Goal: Information Seeking & Learning: Learn about a topic

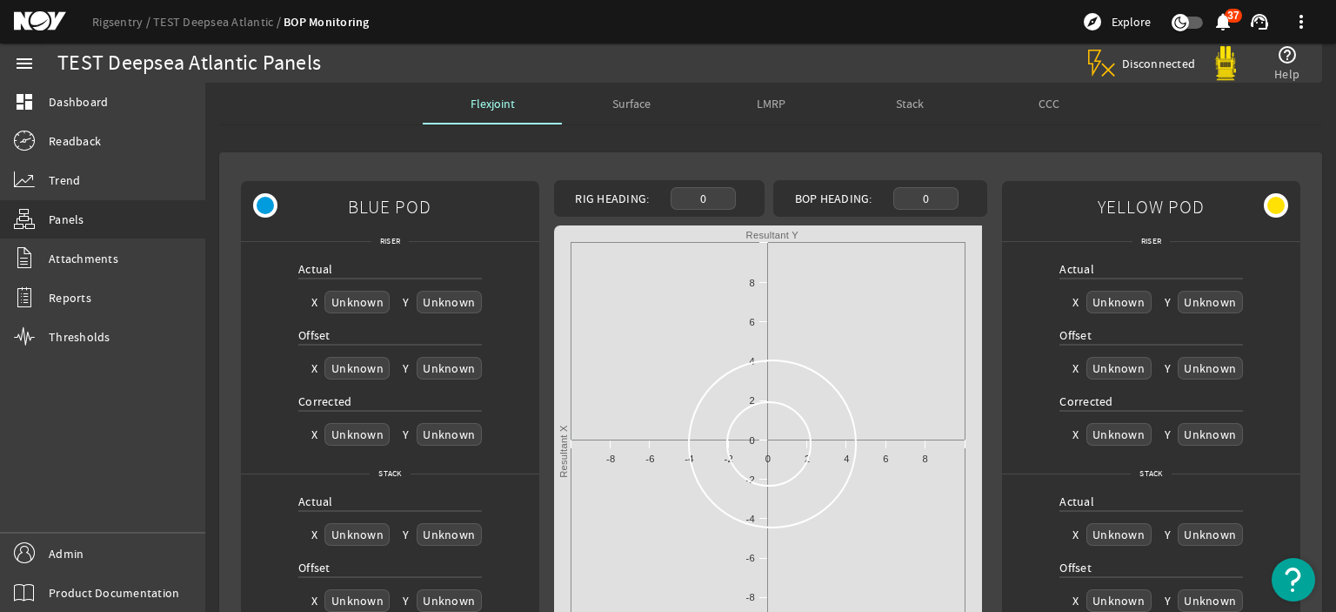
click at [626, 84] on span "Surface" at bounding box center [631, 104] width 38 height 42
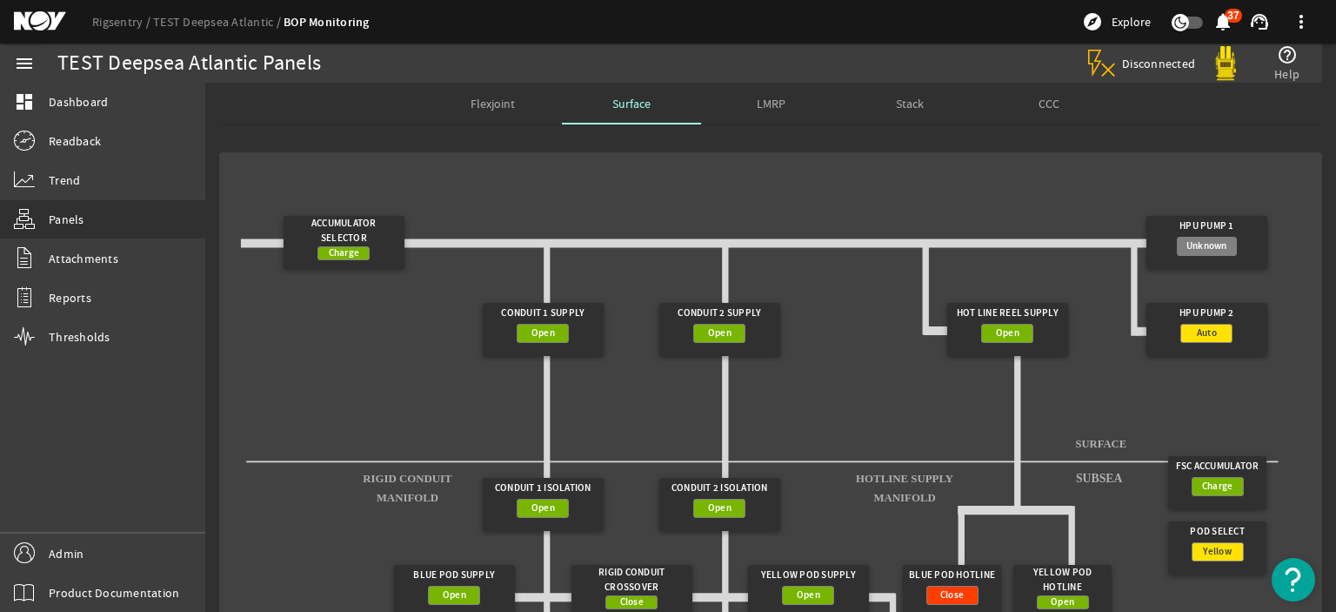
click at [763, 110] on span "LMRP" at bounding box center [771, 104] width 29 height 42
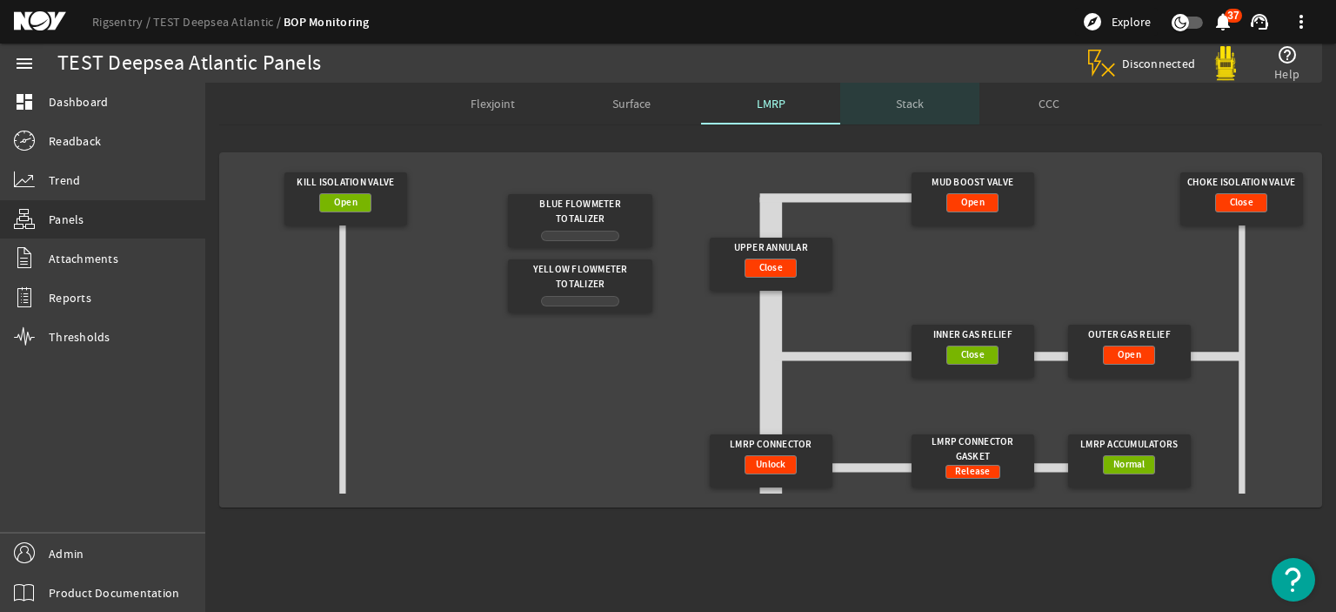
click at [906, 113] on span "Stack" at bounding box center [910, 104] width 28 height 42
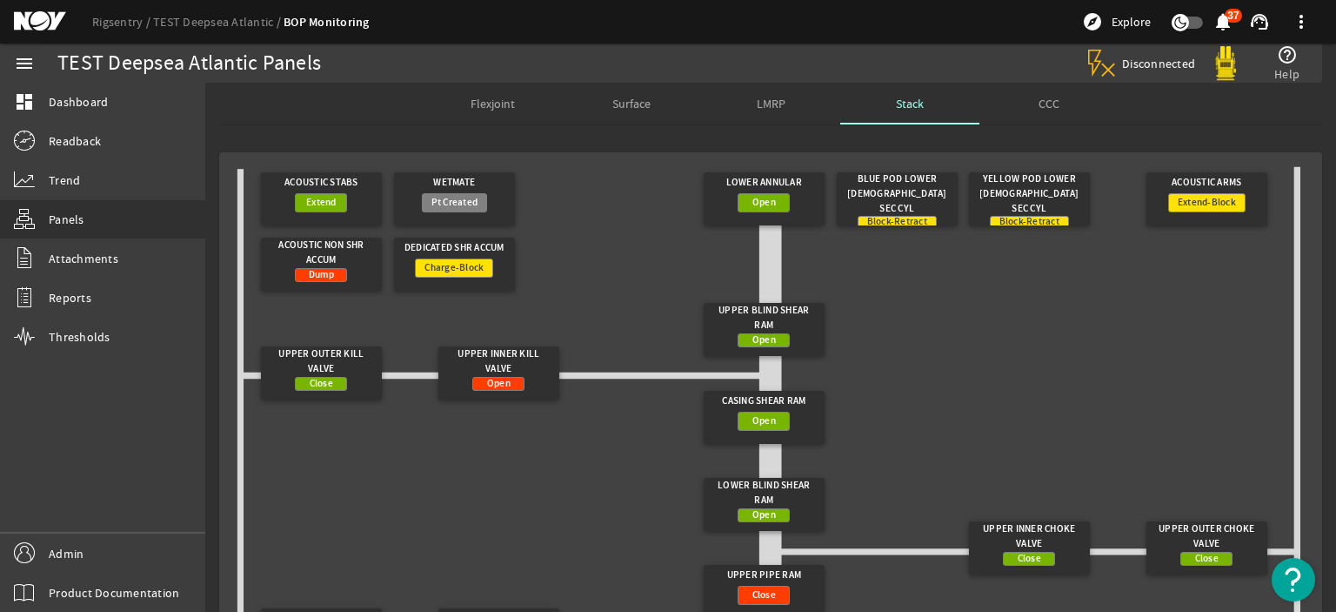
click at [1030, 104] on div "CCC" at bounding box center [1049, 104] width 139 height 42
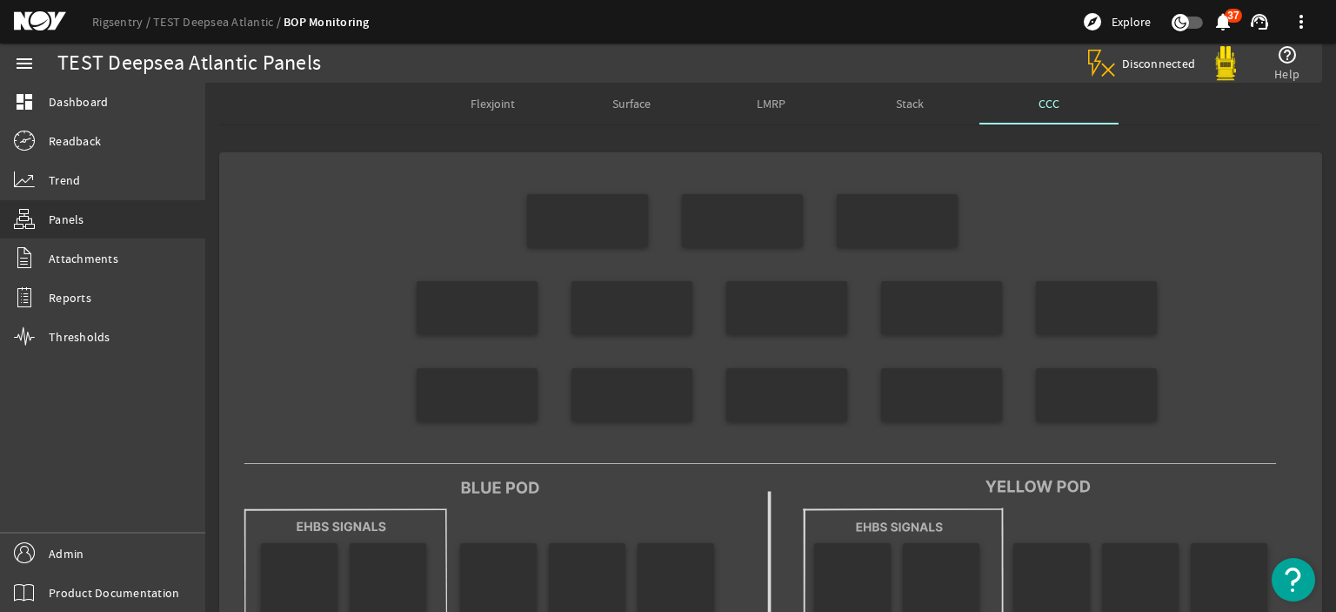
scroll to position [39, 0]
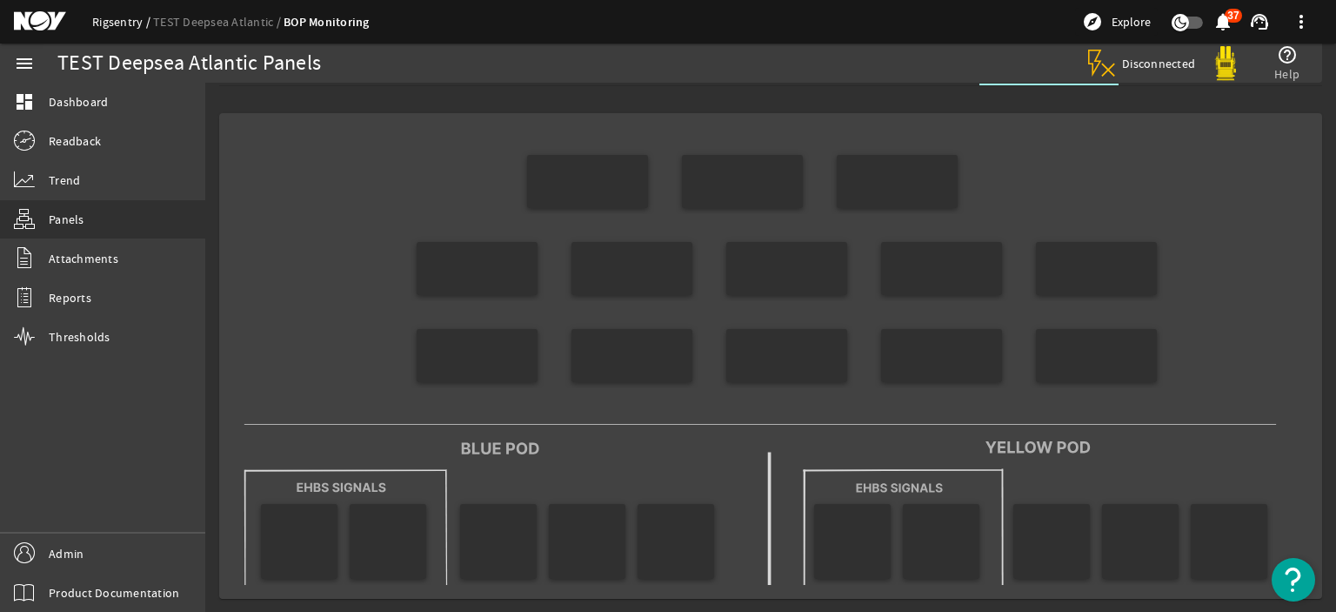
click at [108, 23] on link "Rigsentry" at bounding box center [122, 22] width 61 height 16
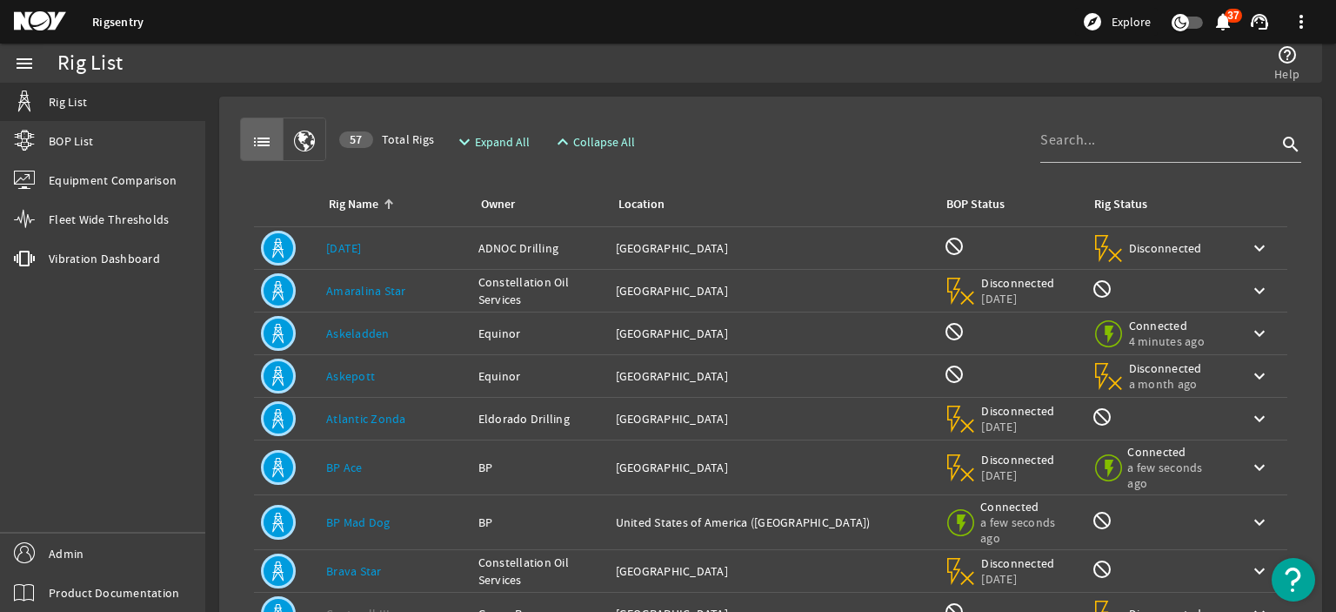
scroll to position [146, 0]
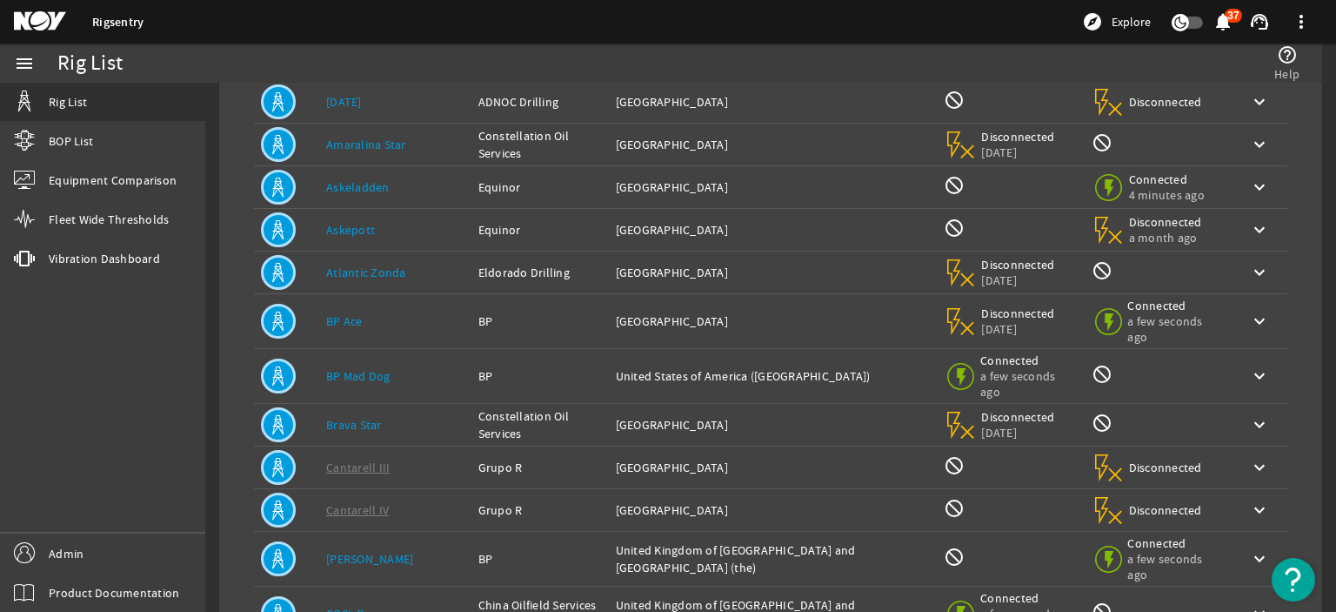
click at [400, 271] on link "Atlantic Zonda" at bounding box center [366, 272] width 80 height 16
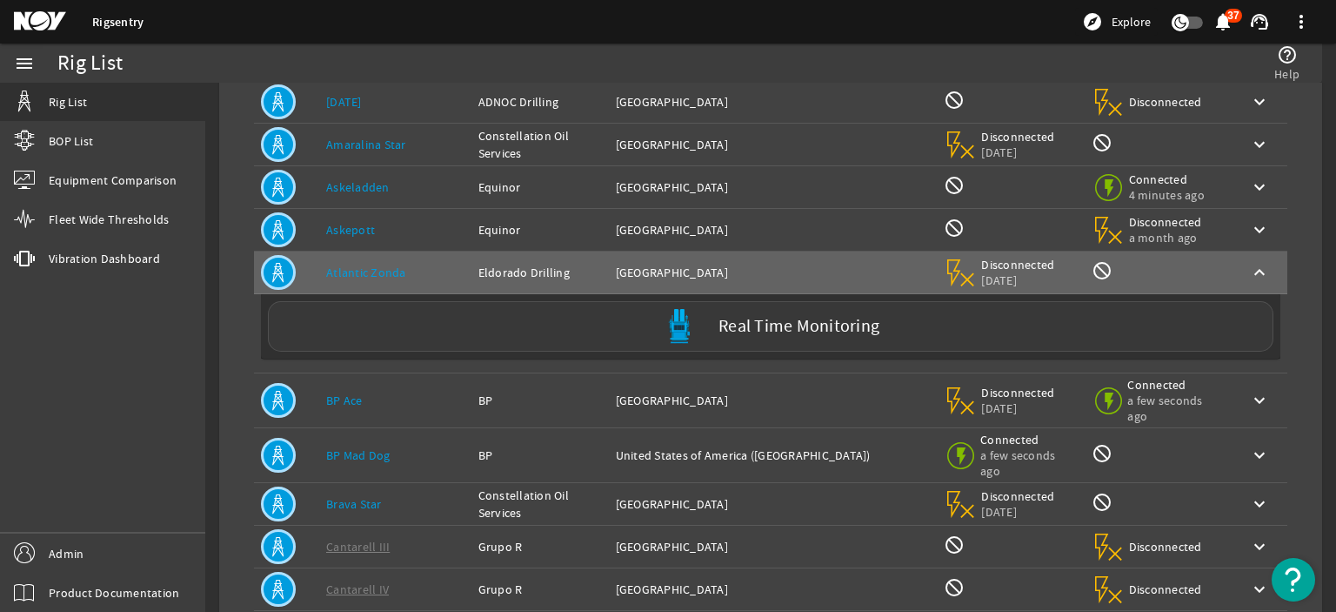
click at [427, 330] on div "Real Time Monitoring" at bounding box center [771, 326] width 1006 height 50
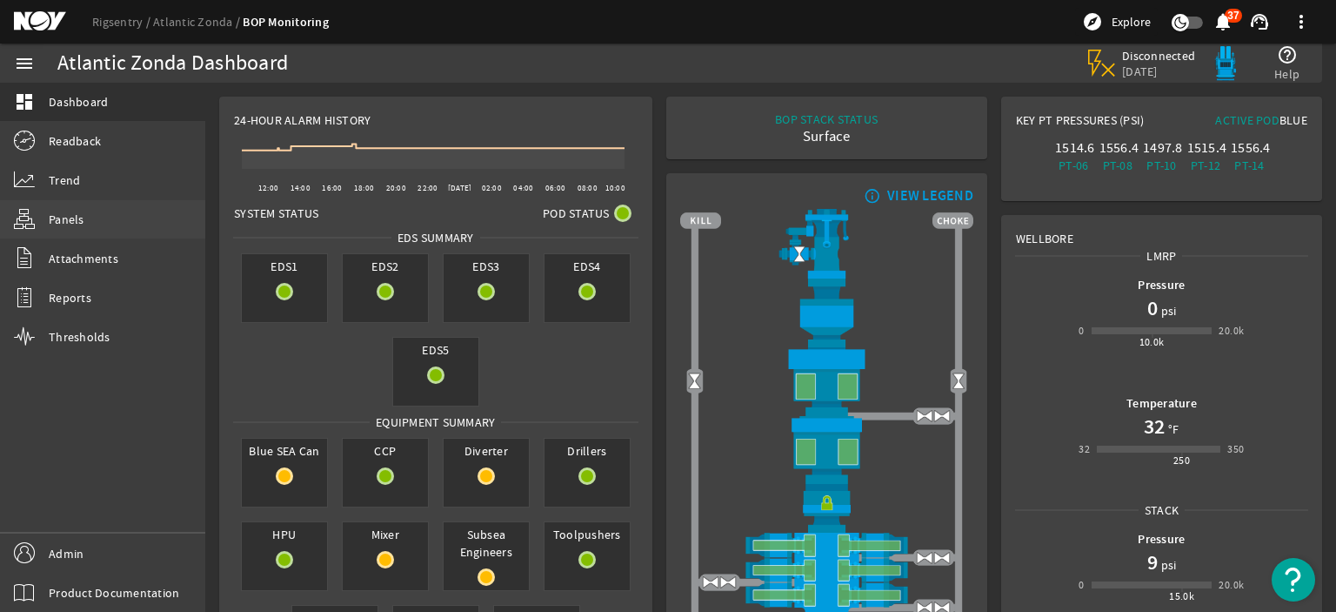
click at [103, 224] on link "Panels" at bounding box center [102, 219] width 205 height 38
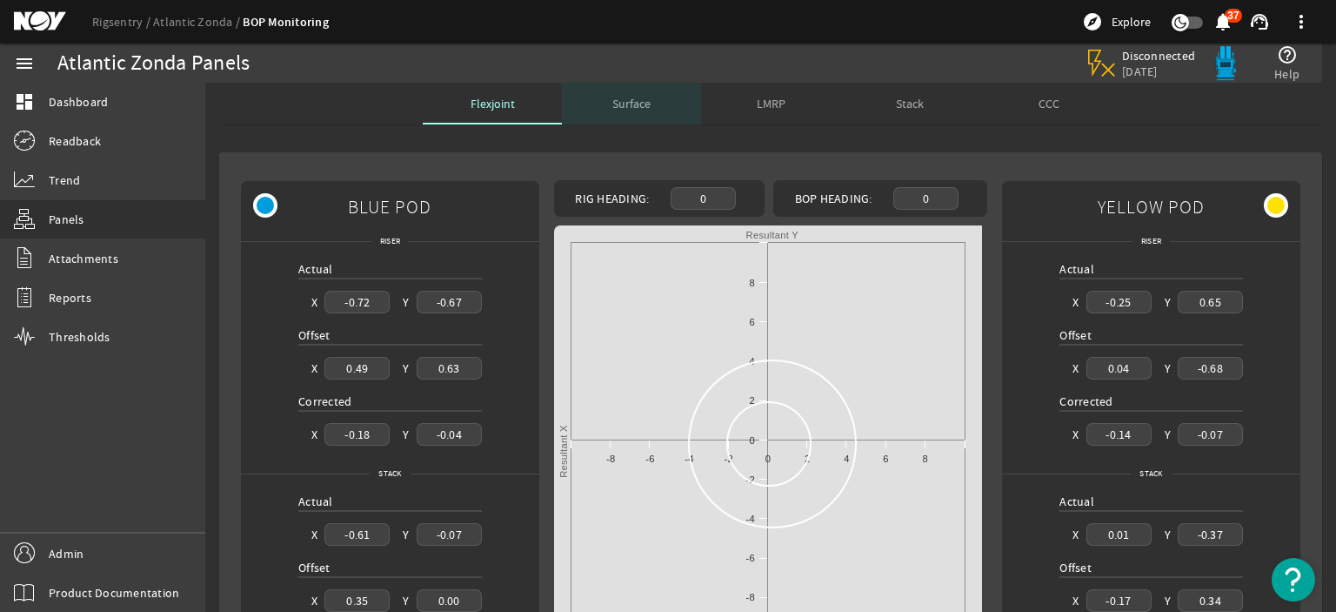
click at [641, 110] on span "Surface" at bounding box center [631, 104] width 38 height 42
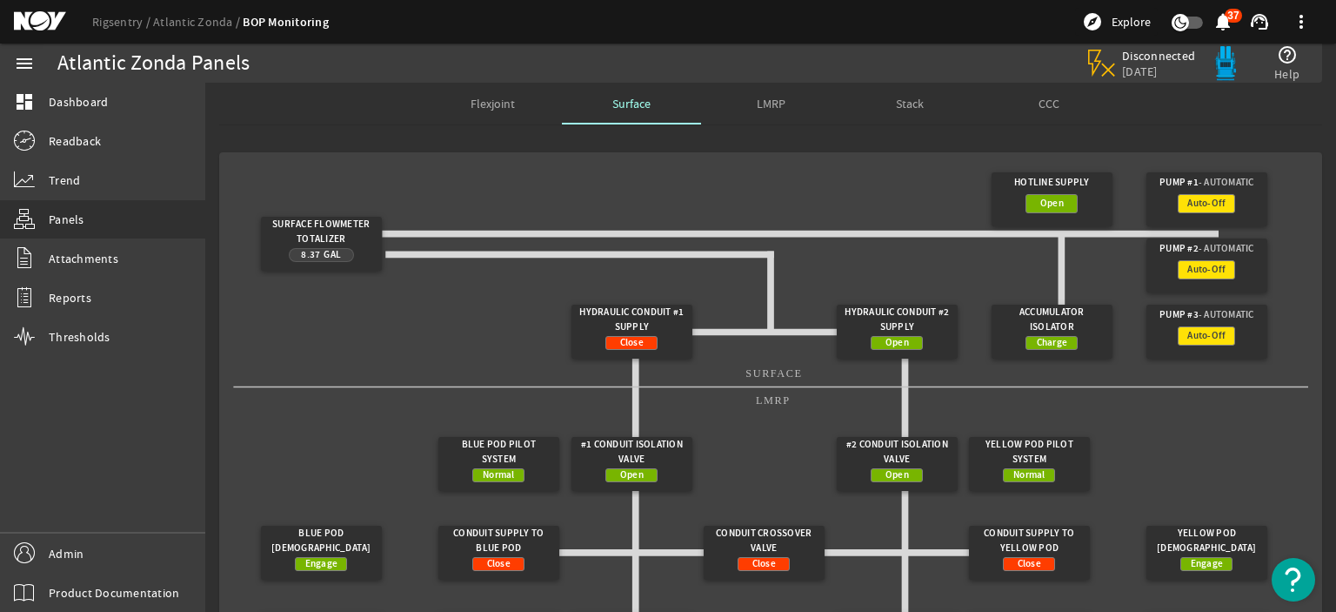
click at [806, 103] on div "LMRP" at bounding box center [770, 104] width 139 height 42
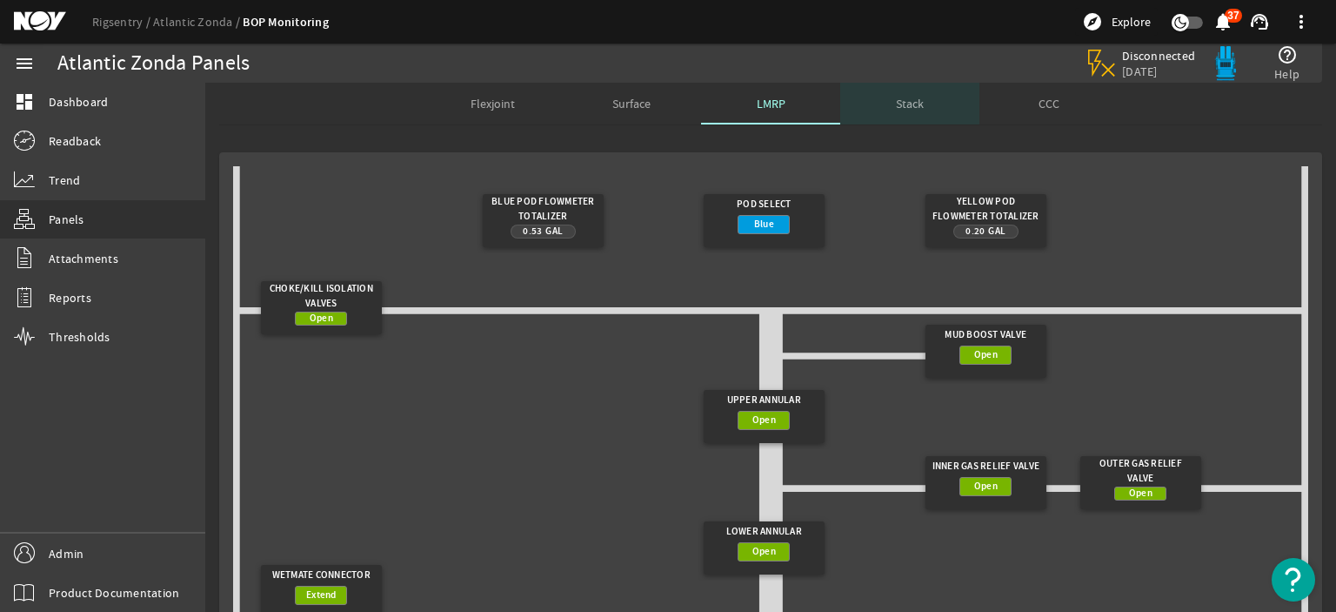
click at [916, 114] on span "Stack" at bounding box center [910, 104] width 28 height 42
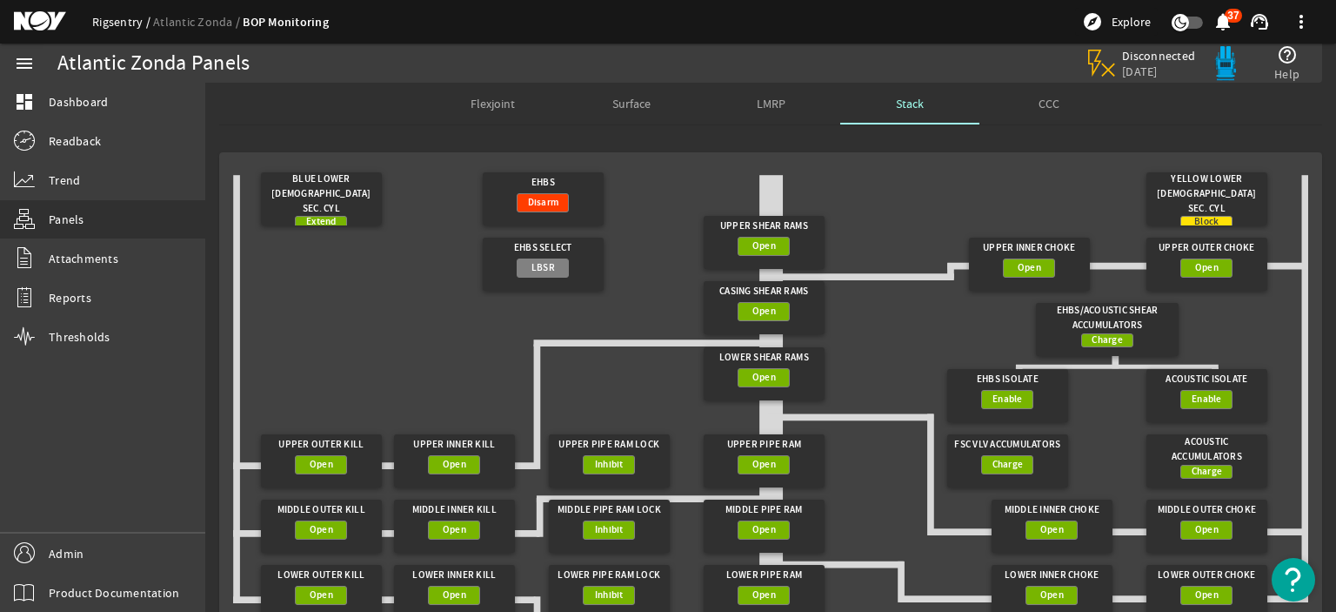
click at [111, 23] on link "Rigsentry" at bounding box center [122, 22] width 61 height 16
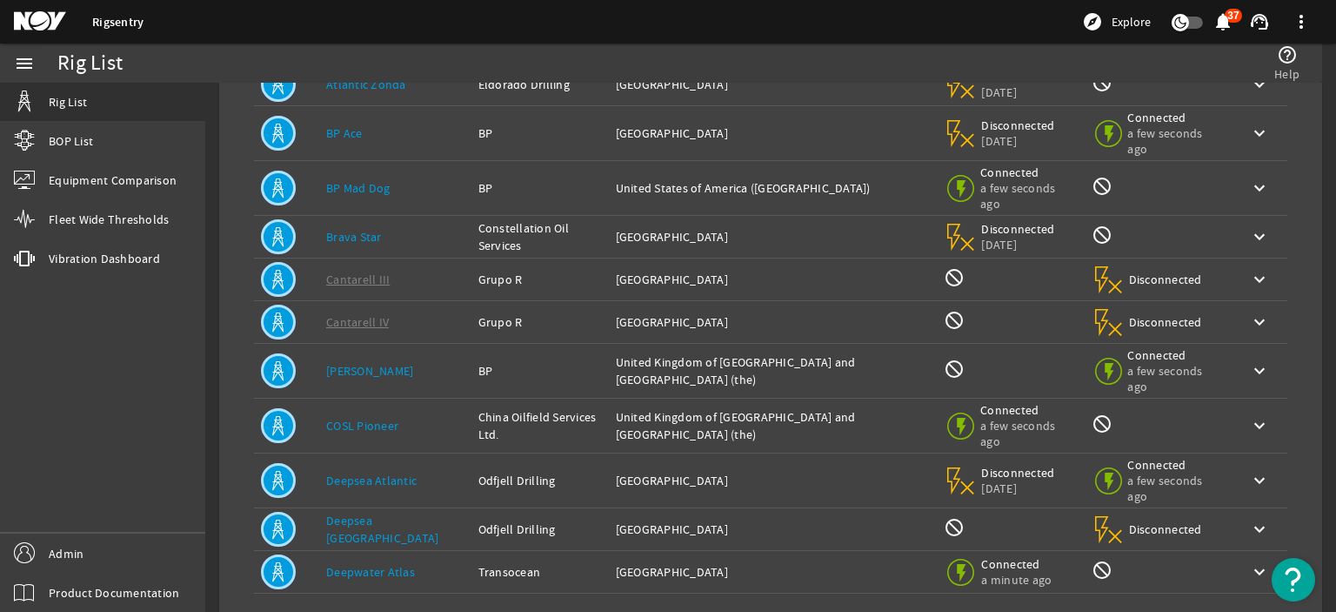
scroll to position [386, 0]
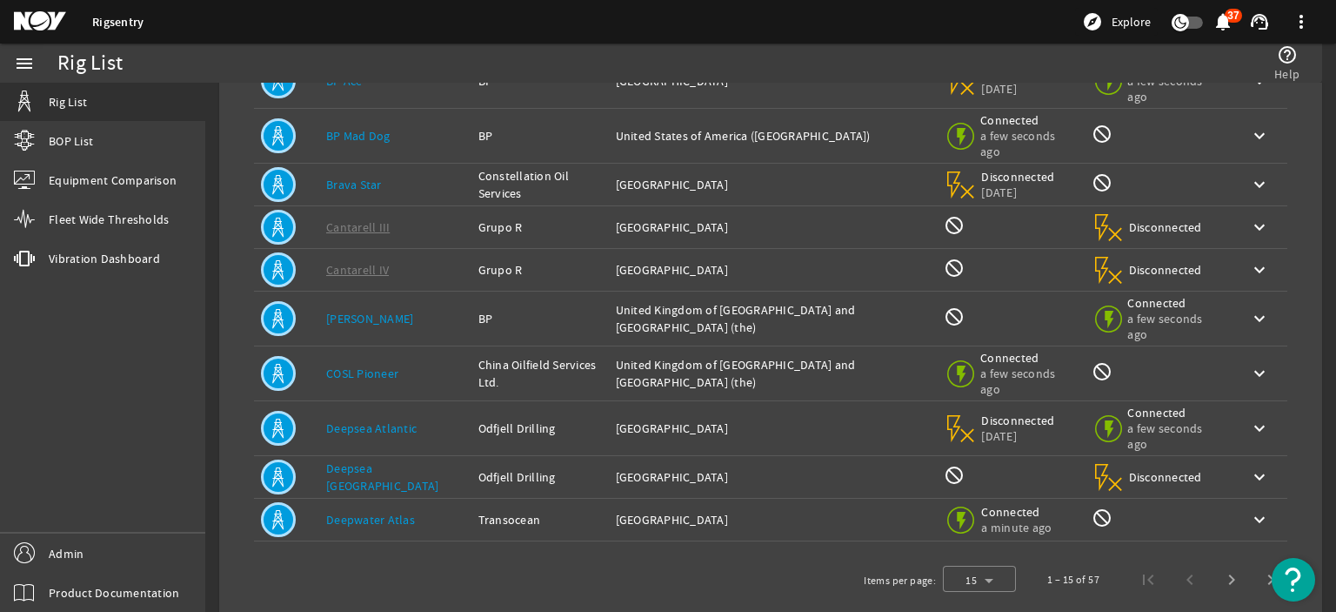
click at [382, 512] on link "Deepwater Atlas" at bounding box center [370, 520] width 89 height 16
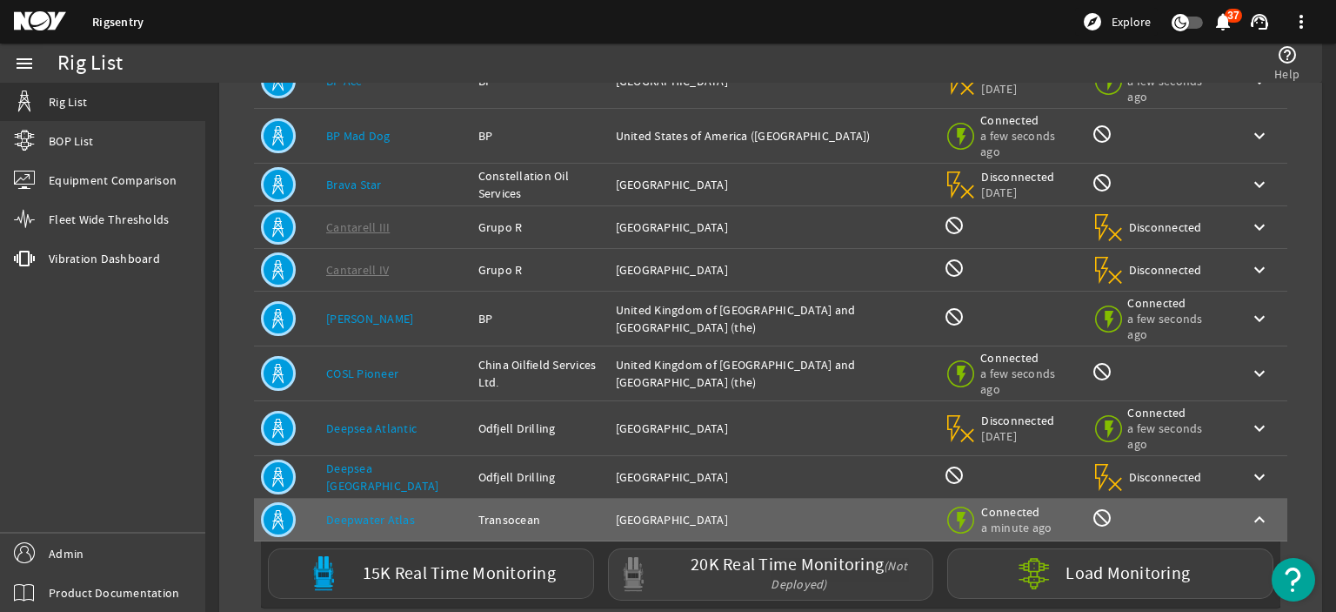
click at [387, 548] on div "15K Real Time Monitoring" at bounding box center [431, 573] width 326 height 50
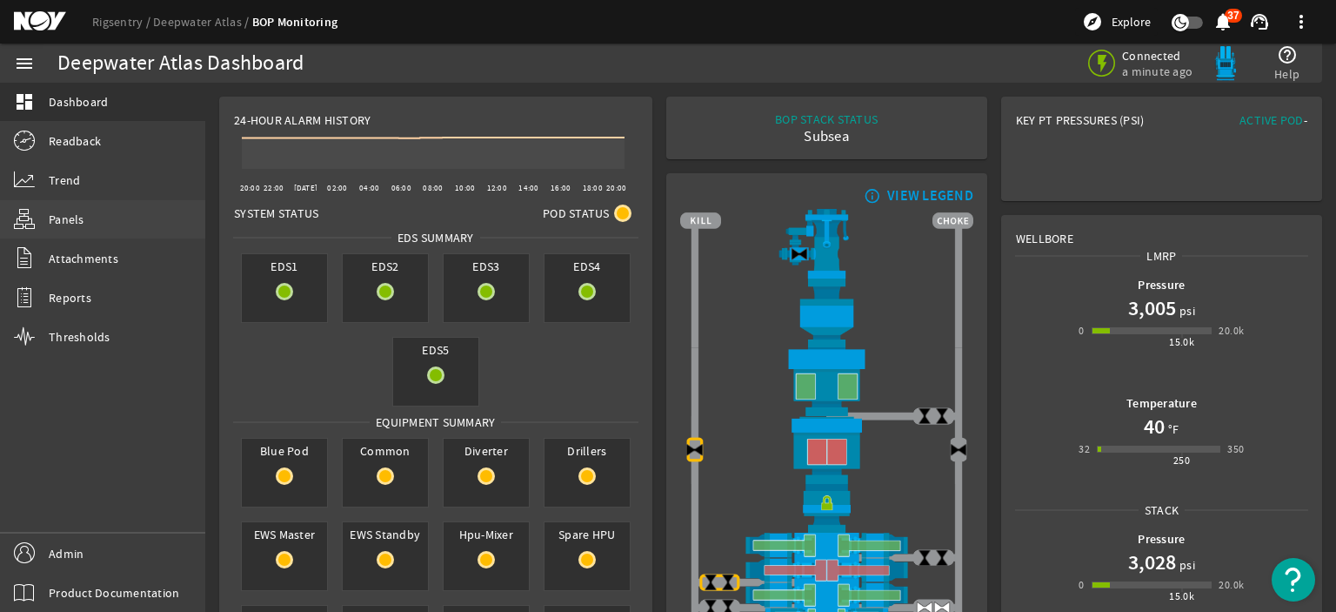
click at [97, 221] on link "Panels" at bounding box center [102, 219] width 205 height 38
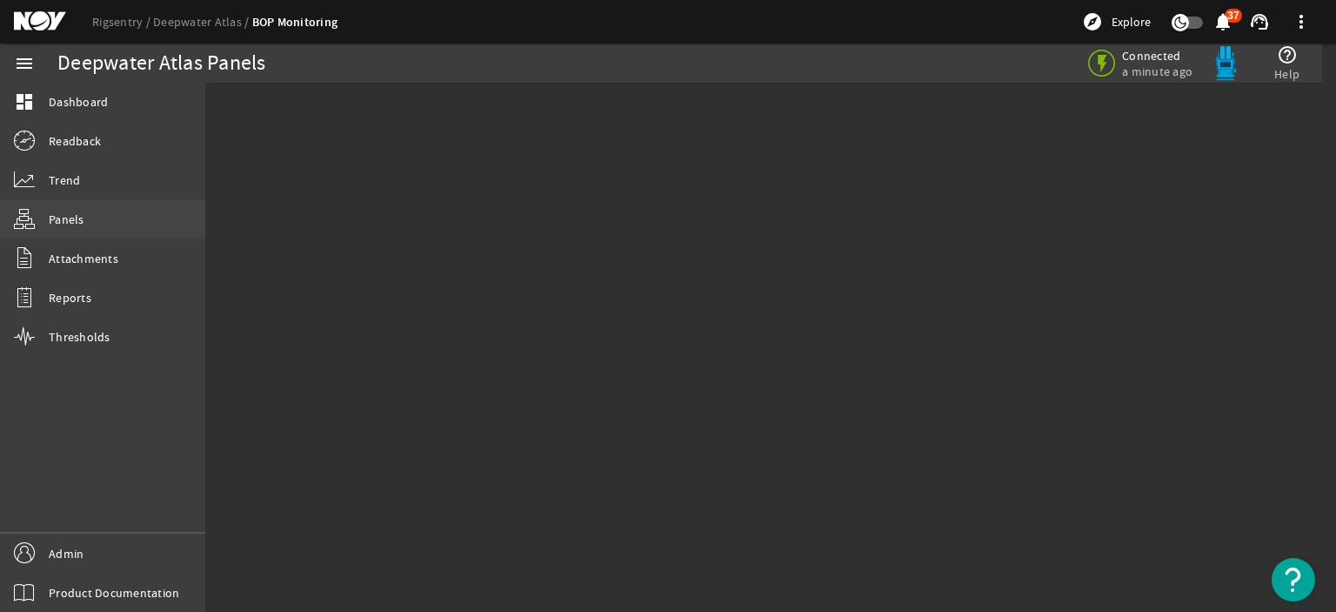
click at [59, 215] on span "Panels" at bounding box center [67, 219] width 36 height 17
click at [90, 106] on span "Dashboard" at bounding box center [78, 101] width 59 height 17
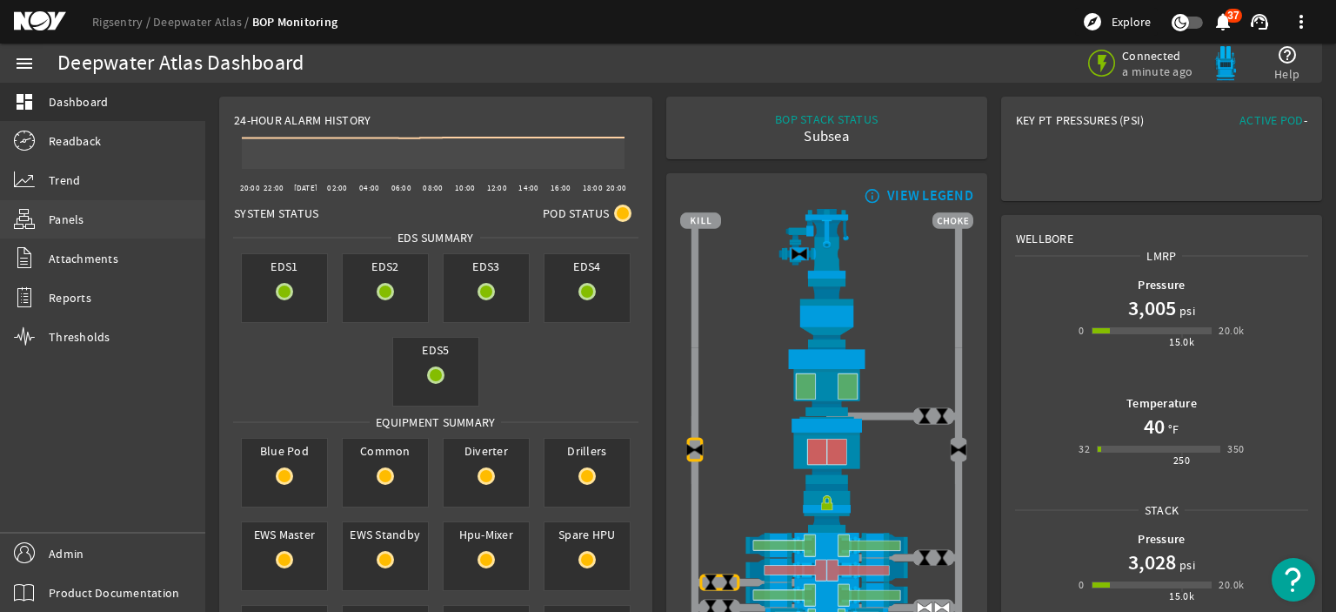
click at [103, 225] on link "Panels" at bounding box center [102, 219] width 205 height 38
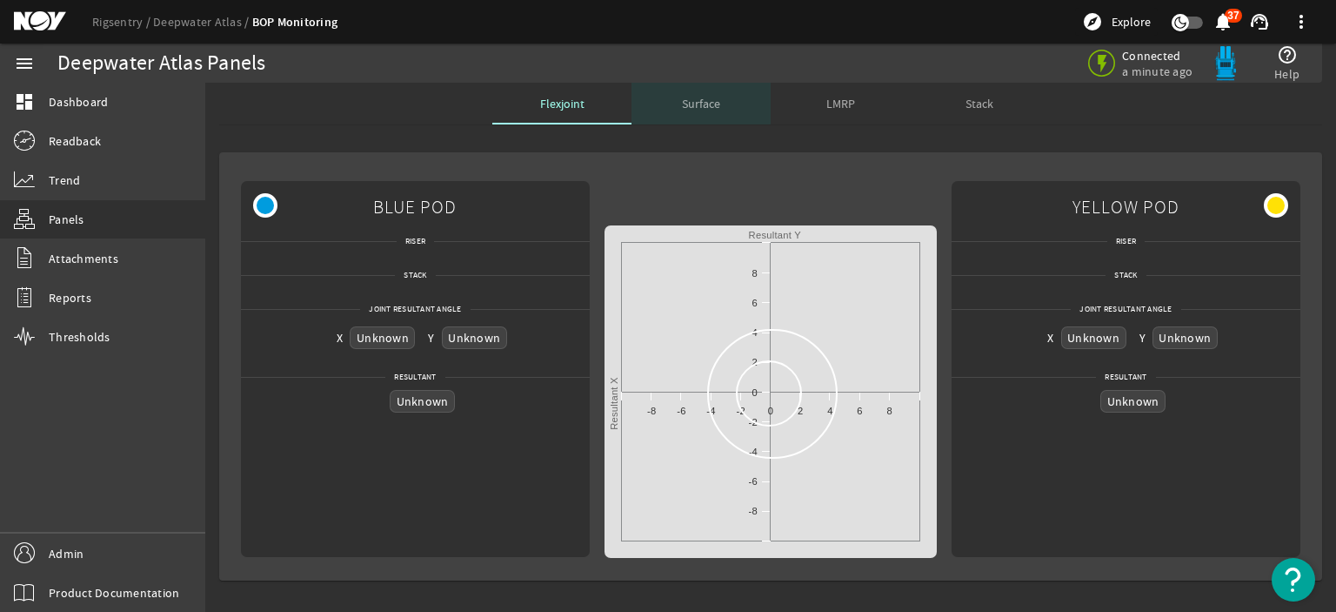
click at [703, 105] on span "Surface" at bounding box center [701, 103] width 38 height 12
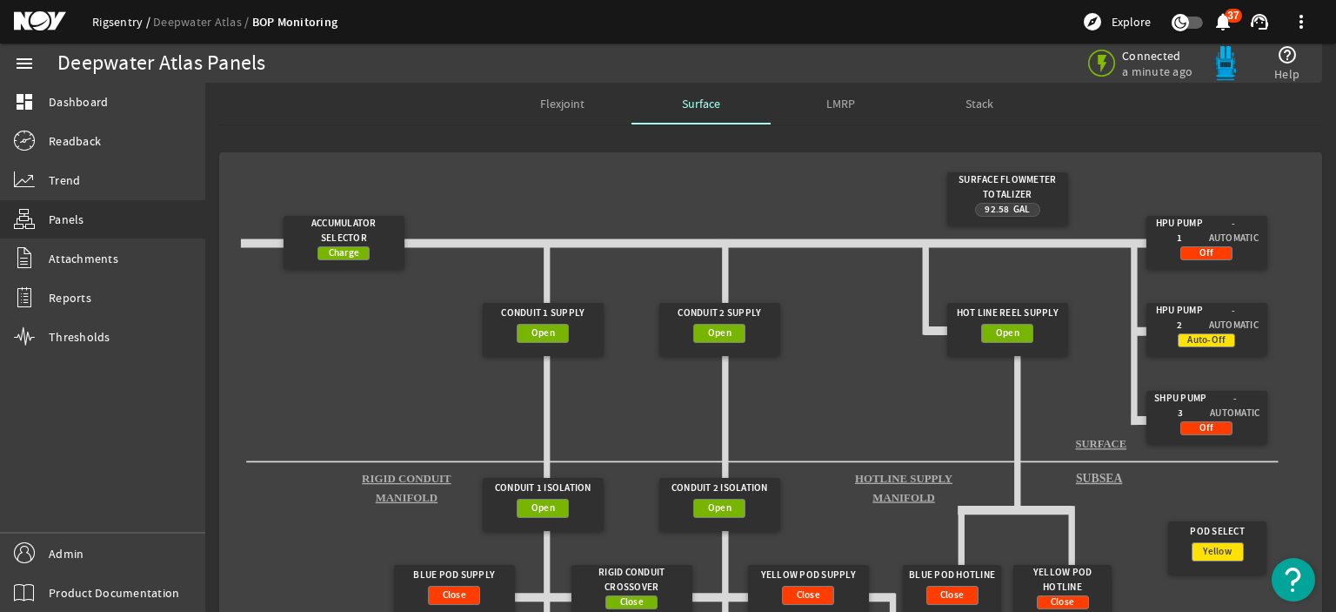
click at [123, 24] on link "Rigsentry" at bounding box center [122, 22] width 61 height 16
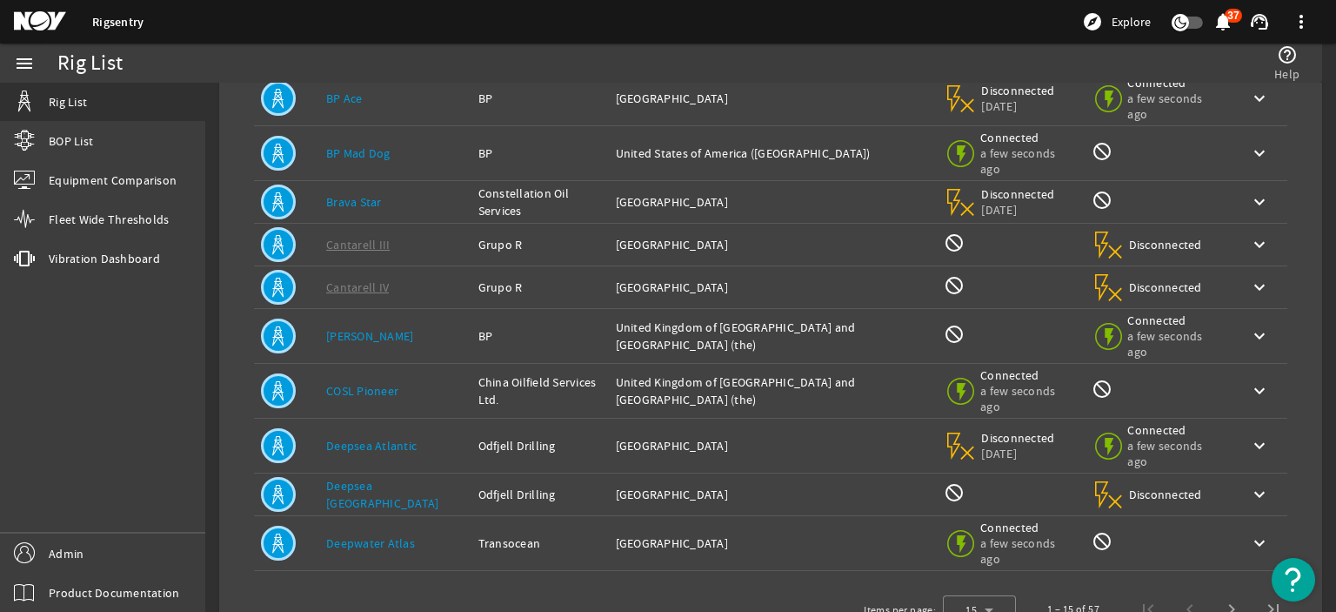
scroll to position [386, 0]
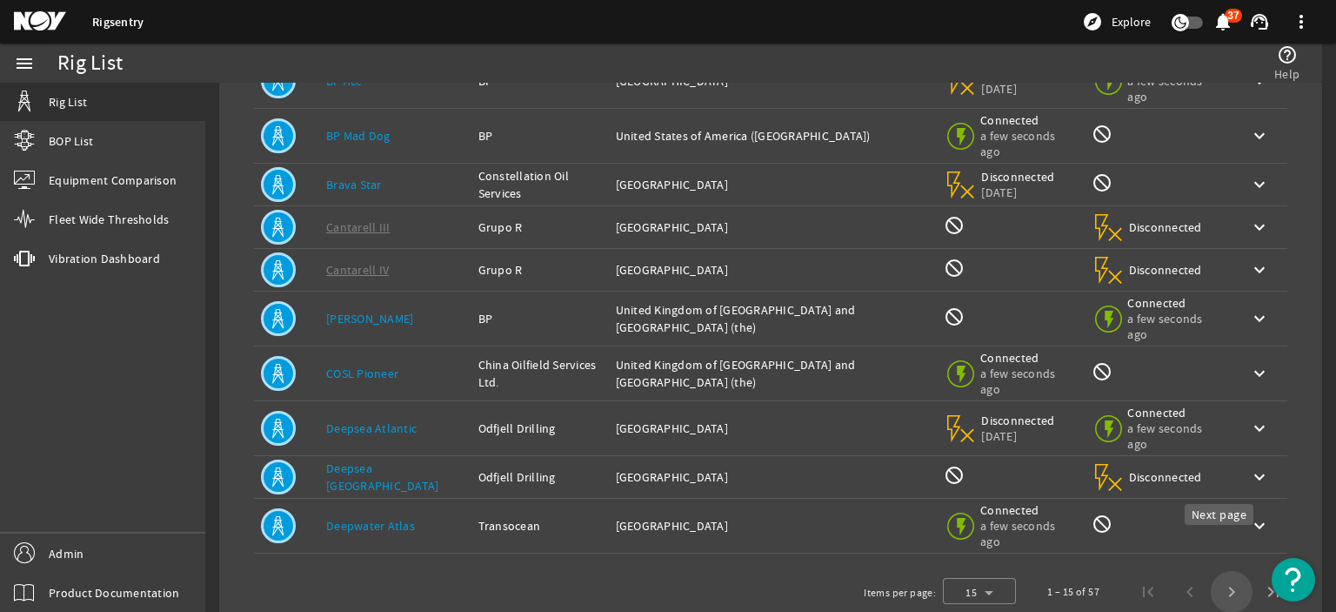
click at [1211, 571] on span "Next page" at bounding box center [1232, 592] width 42 height 42
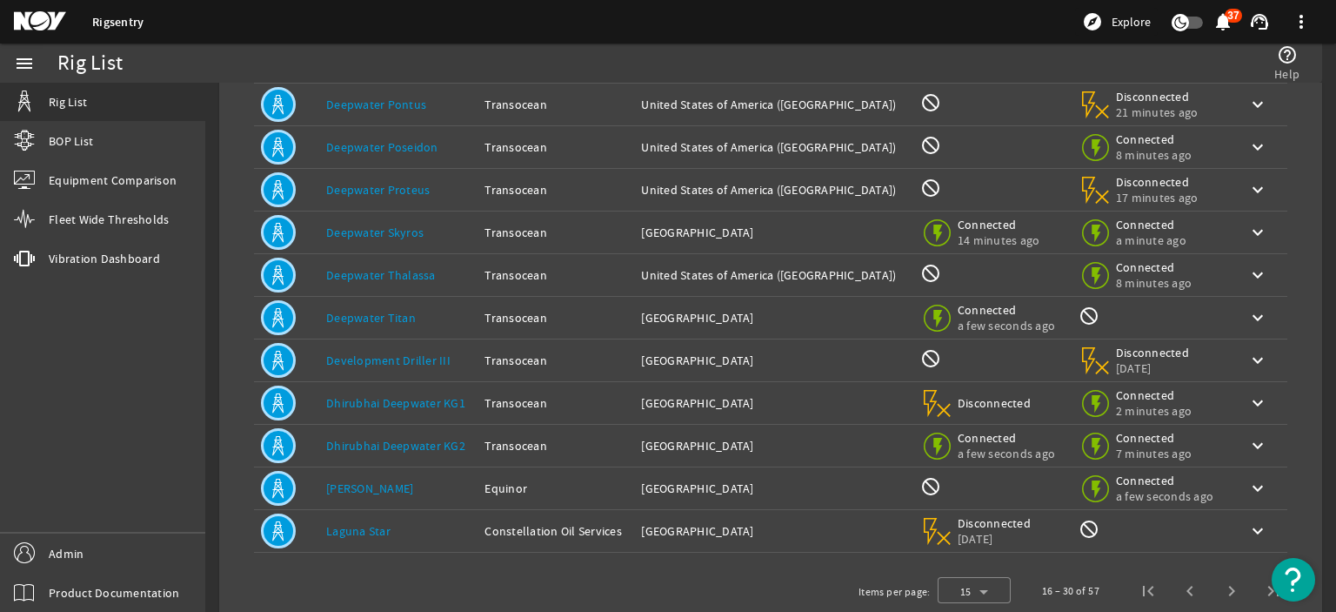
scroll to position [350, 0]
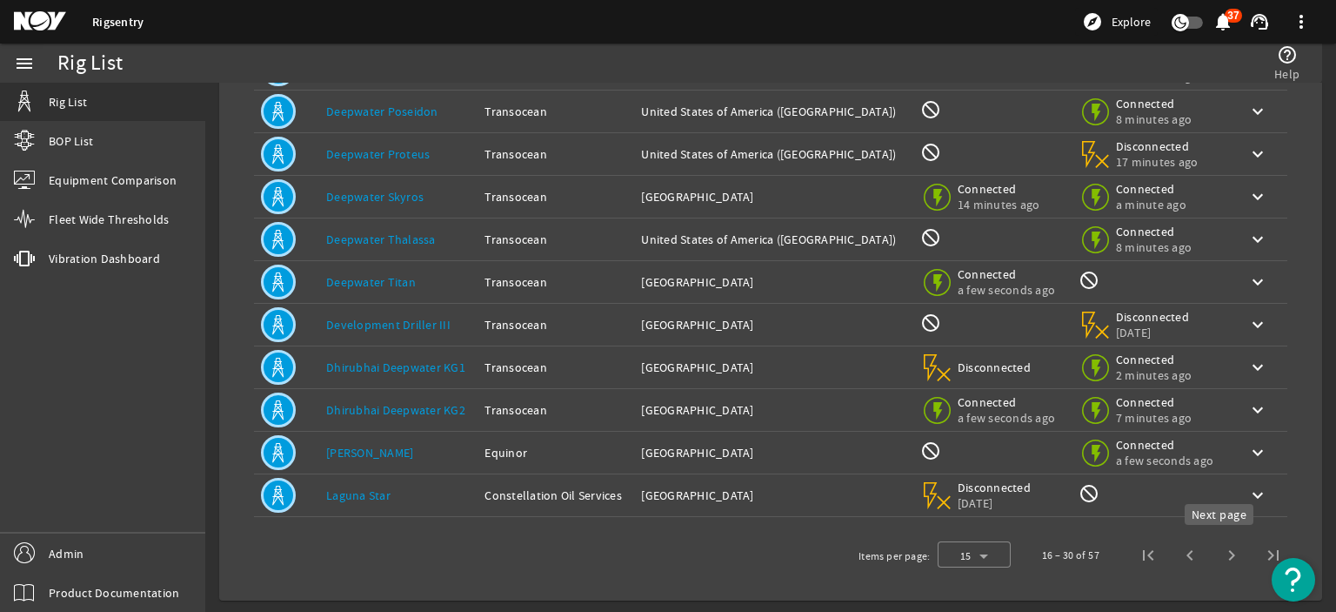
click at [1211, 555] on span "Next page" at bounding box center [1232, 555] width 42 height 42
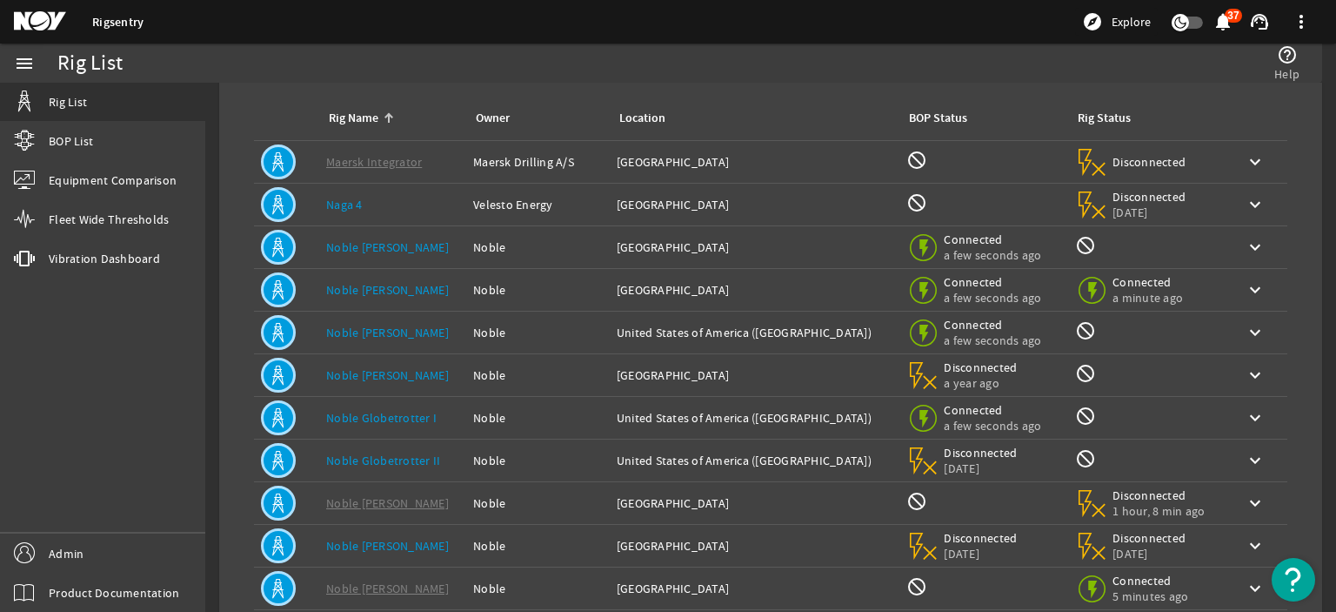
scroll to position [85, 0]
click at [401, 427] on td "Rig Name: Noble Globetrotter I" at bounding box center [392, 419] width 147 height 43
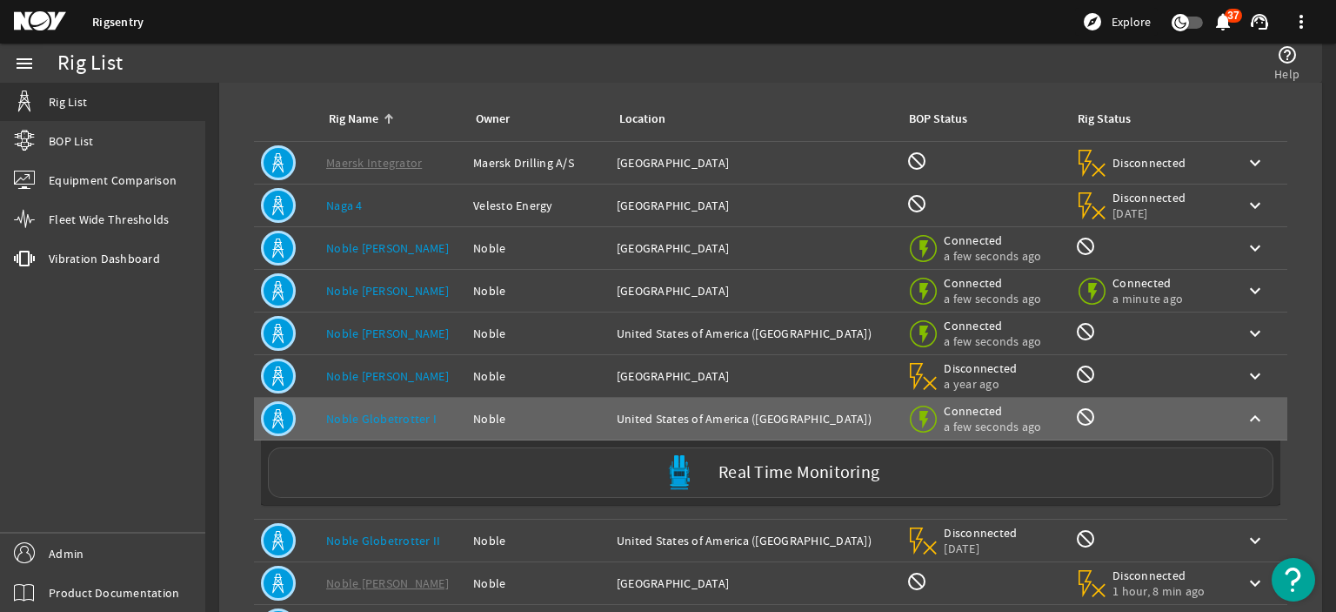
click at [345, 460] on div "Real Time Monitoring" at bounding box center [771, 472] width 1006 height 50
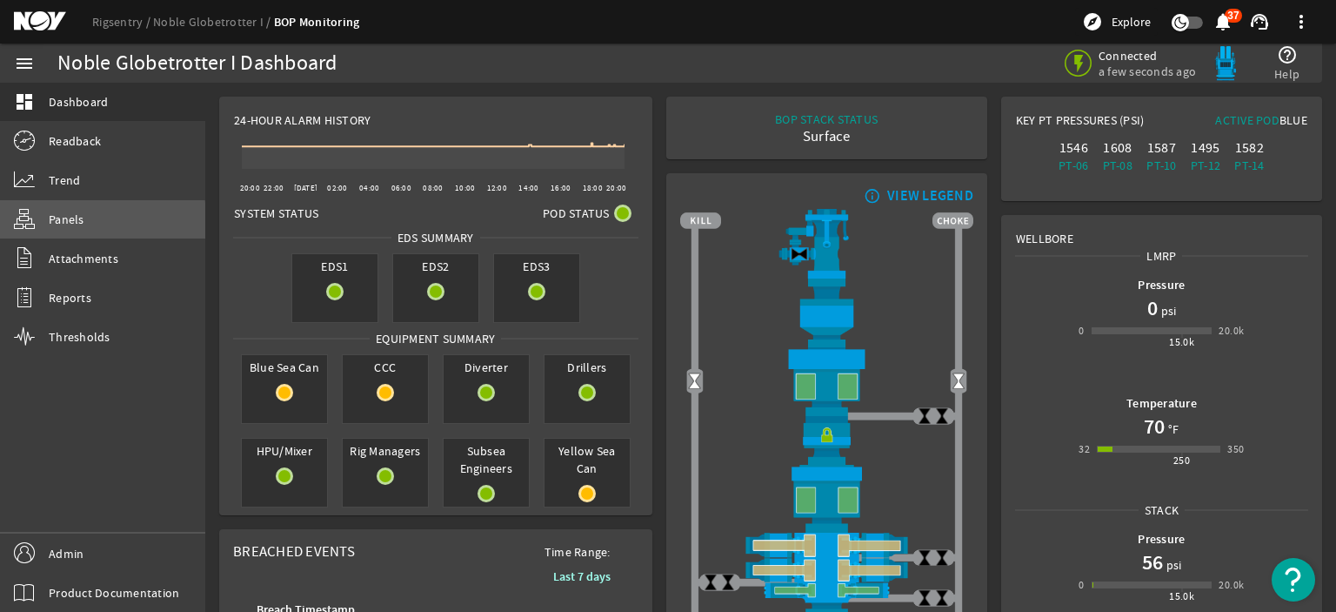
click at [94, 222] on link "Panels" at bounding box center [102, 219] width 205 height 38
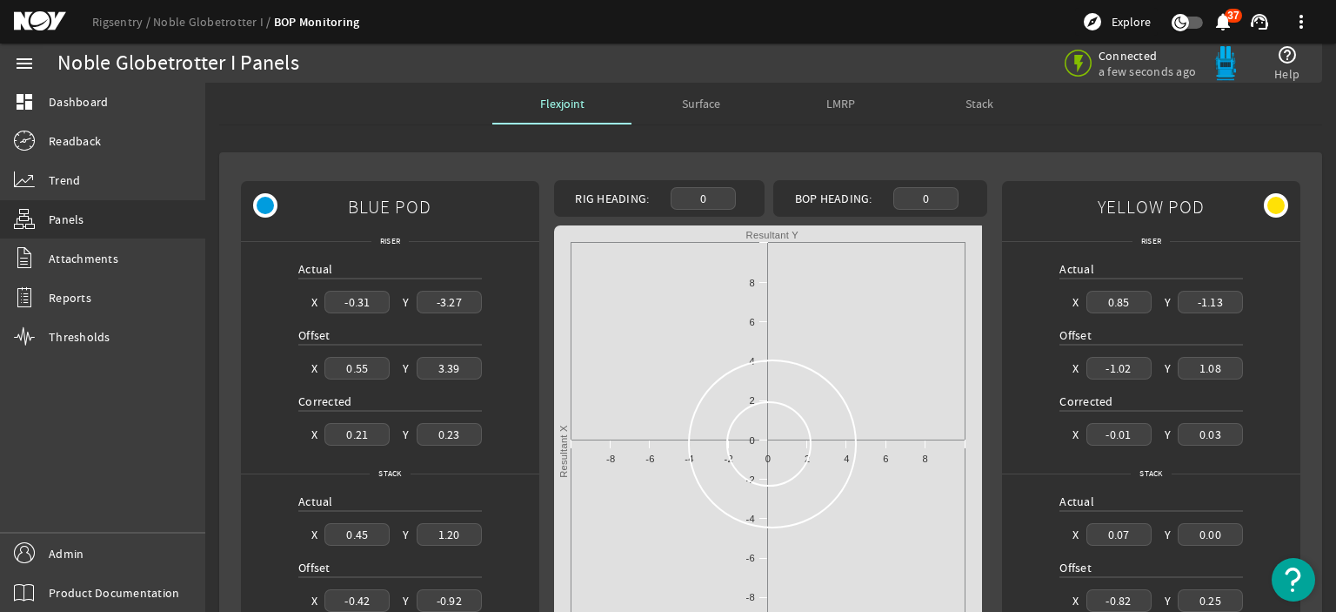
click at [687, 105] on span "Surface" at bounding box center [701, 103] width 38 height 12
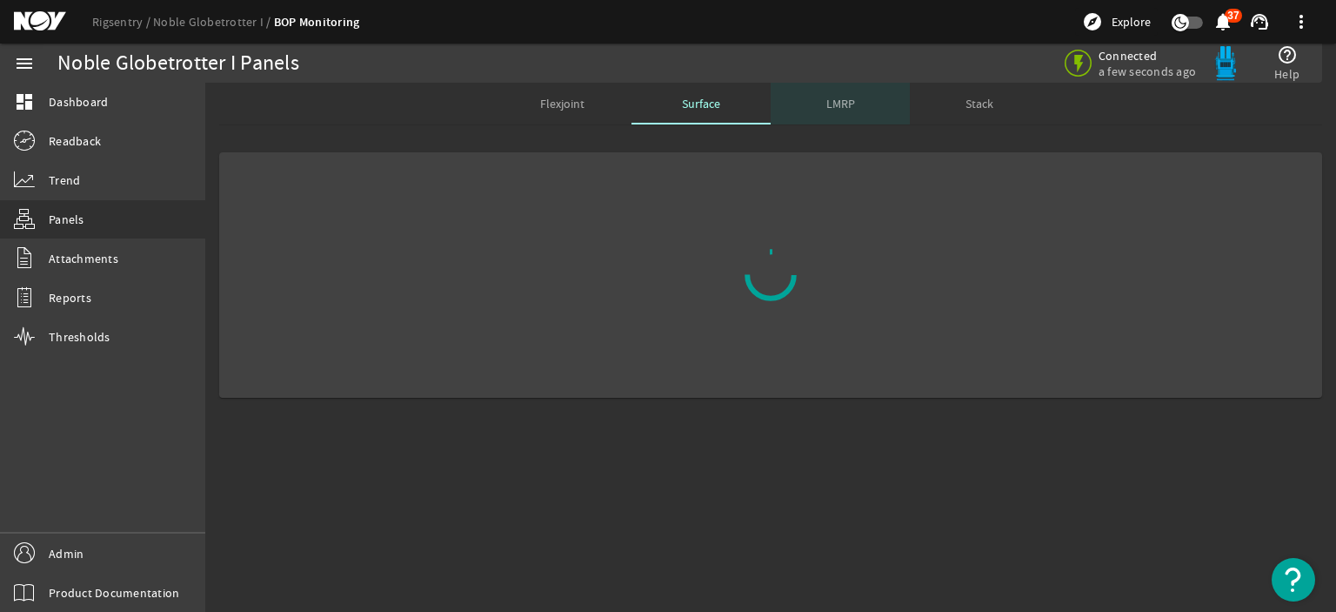
click at [827, 115] on span "LMRP" at bounding box center [841, 104] width 29 height 42
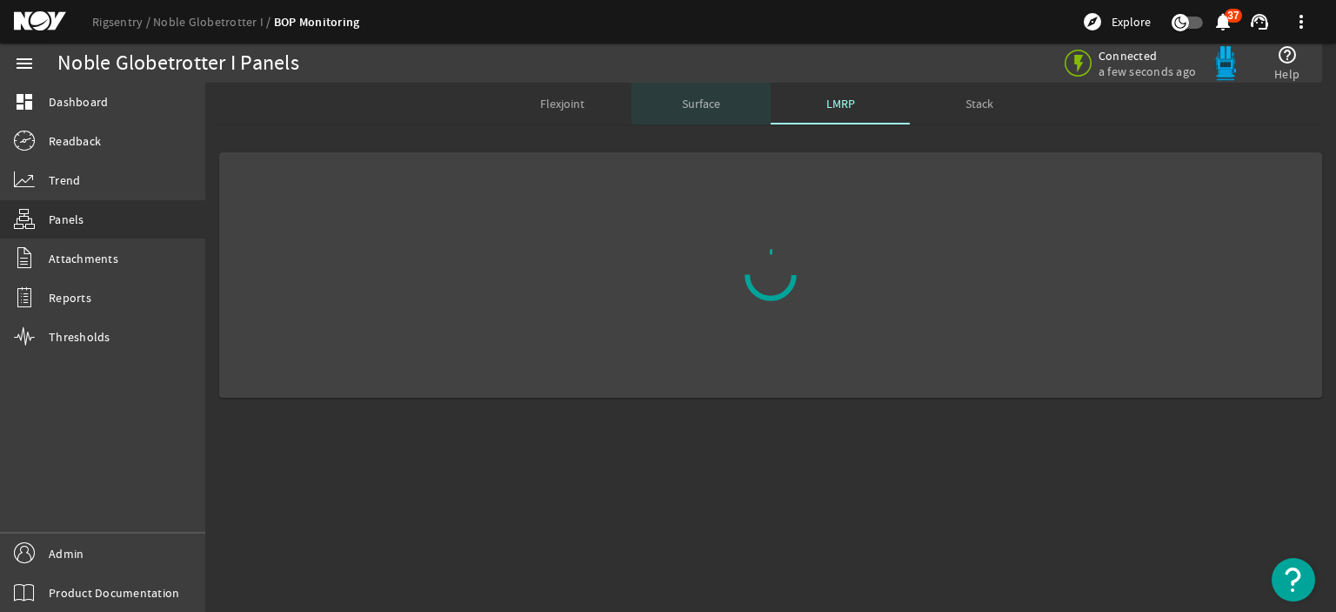
click at [750, 97] on div "Surface" at bounding box center [701, 104] width 139 height 42
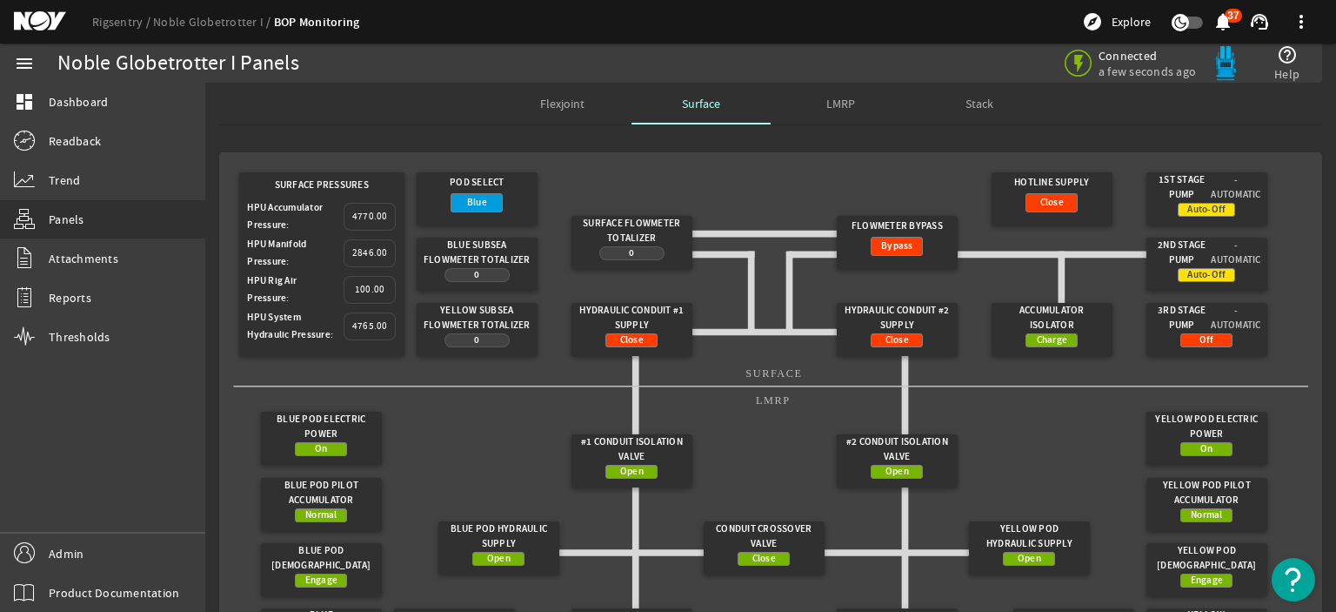
click at [831, 104] on span "LMRP" at bounding box center [841, 103] width 29 height 12
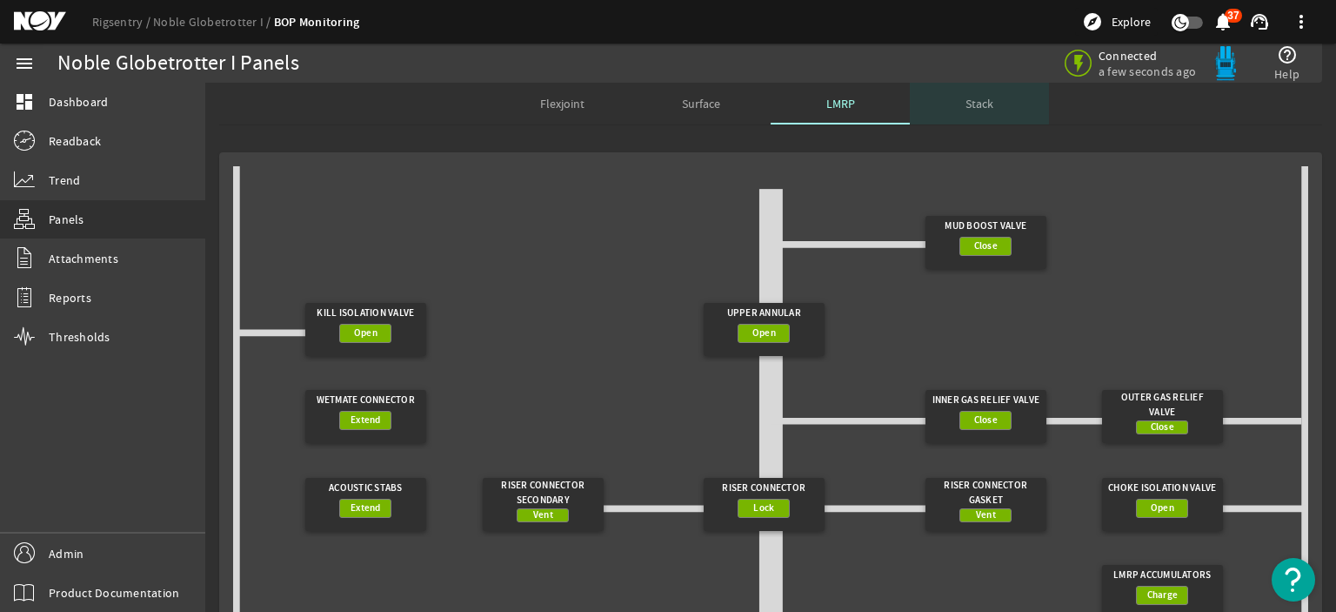
click at [957, 93] on div "Stack" at bounding box center [979, 104] width 139 height 42
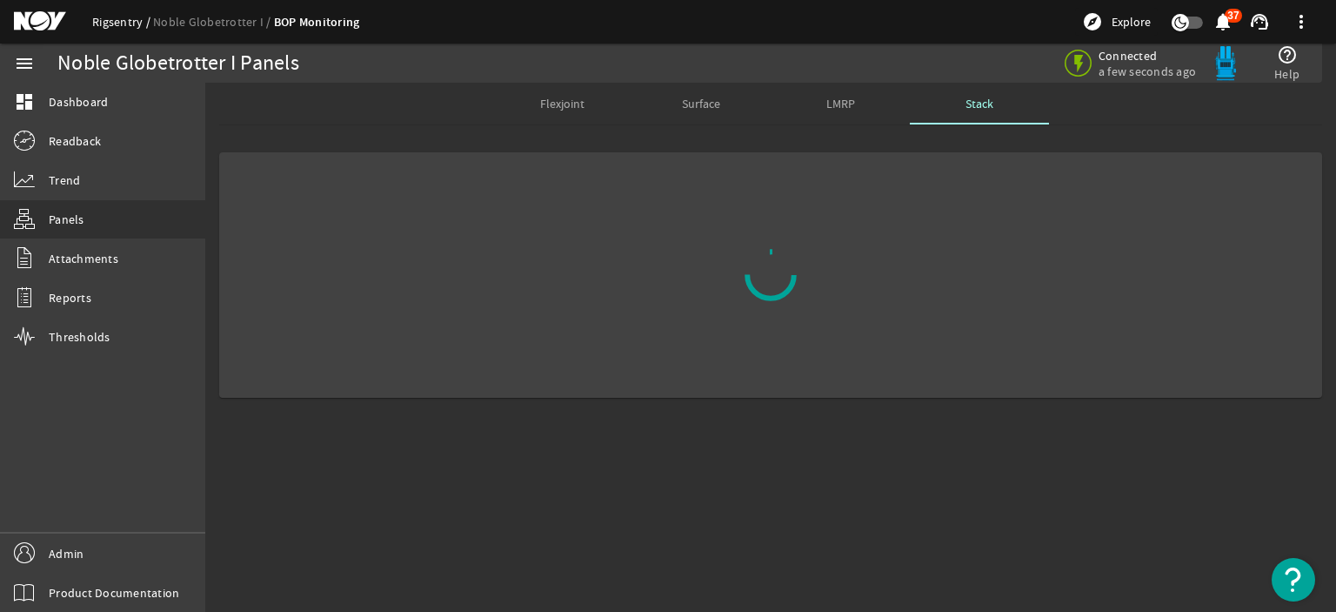
click at [129, 22] on link "Rigsentry" at bounding box center [122, 22] width 61 height 16
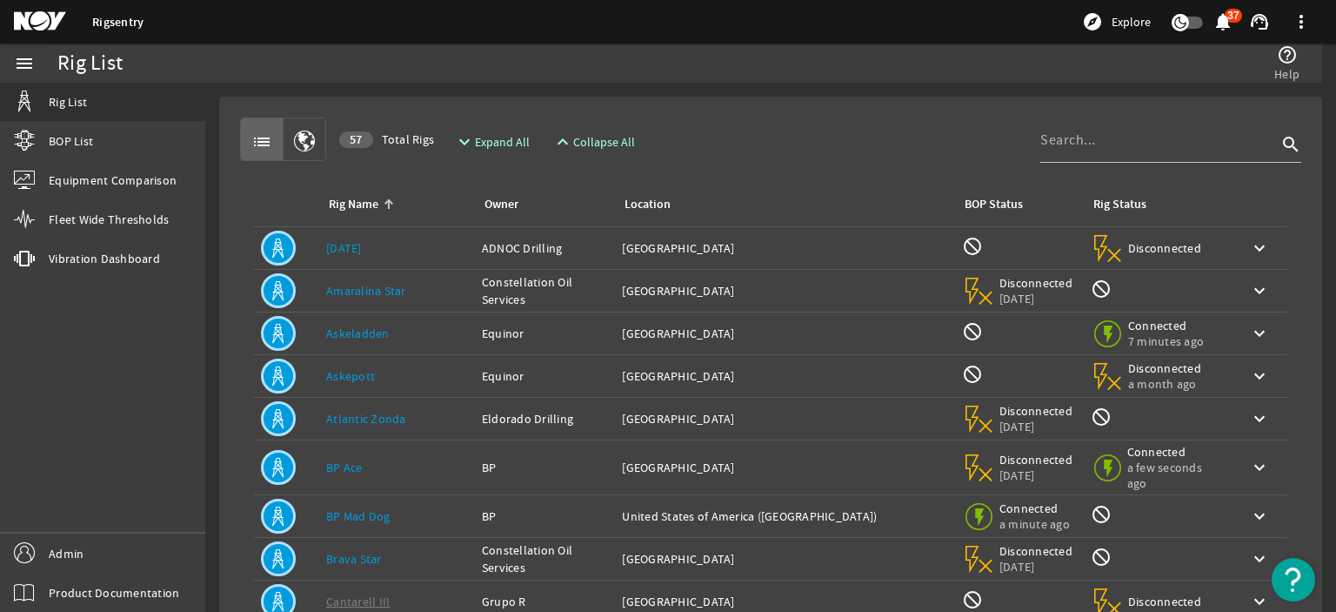
scroll to position [386, 0]
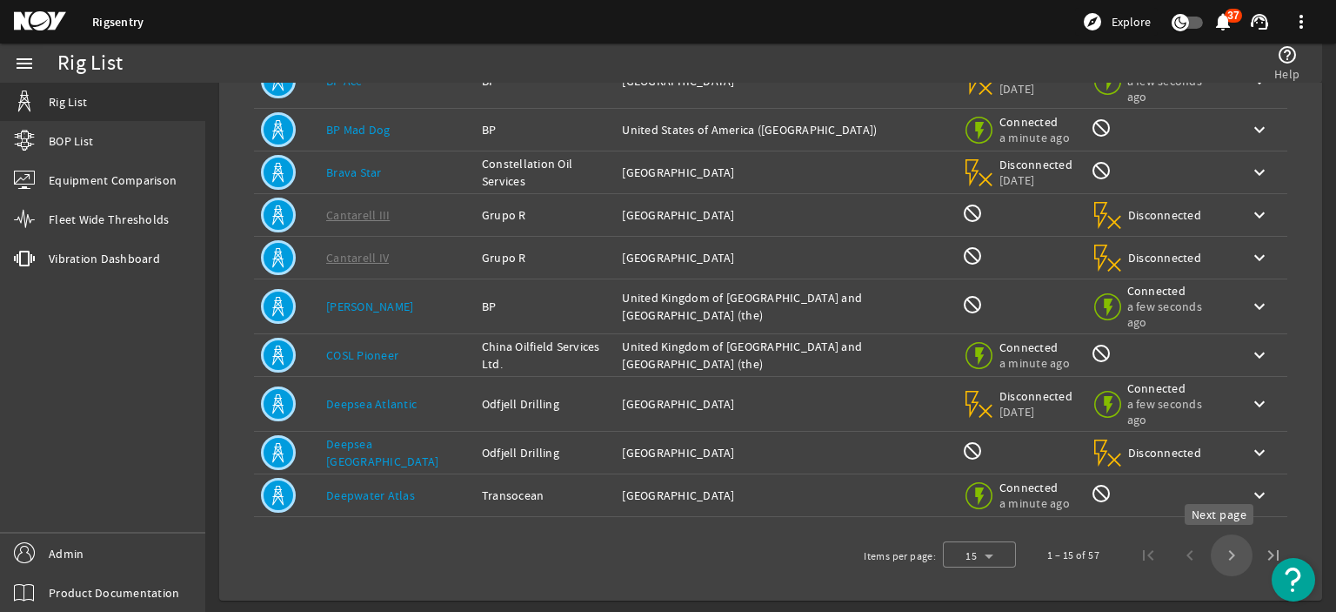
click at [1227, 552] on span "Next page" at bounding box center [1232, 555] width 42 height 42
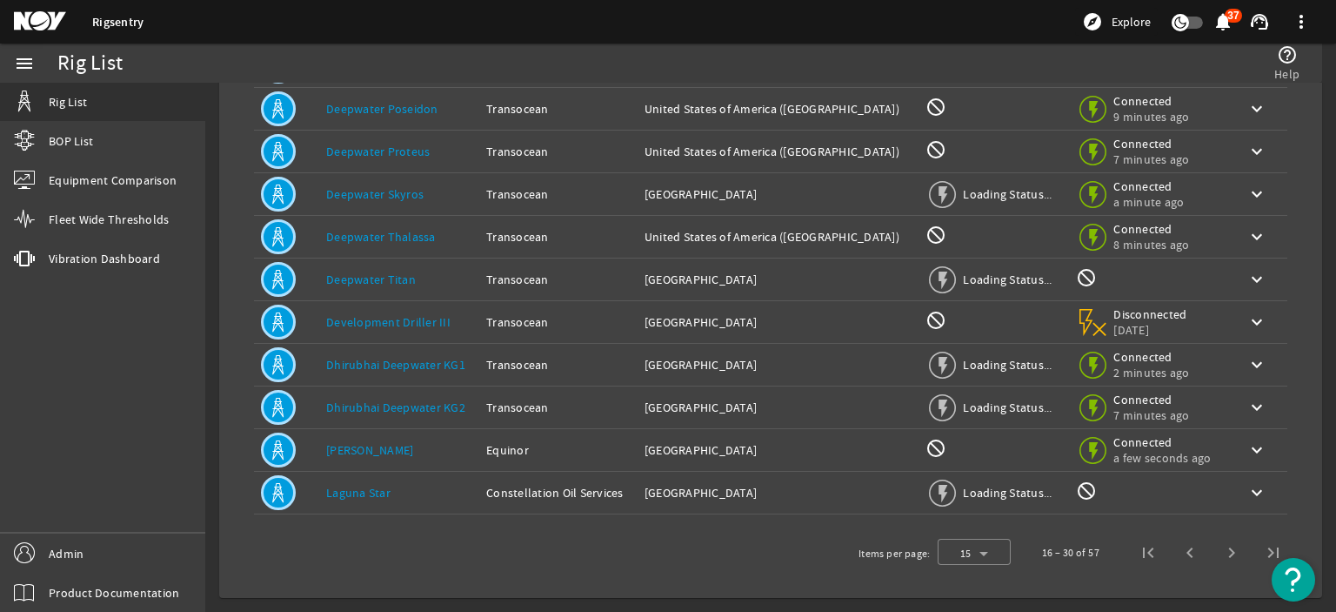
scroll to position [350, 0]
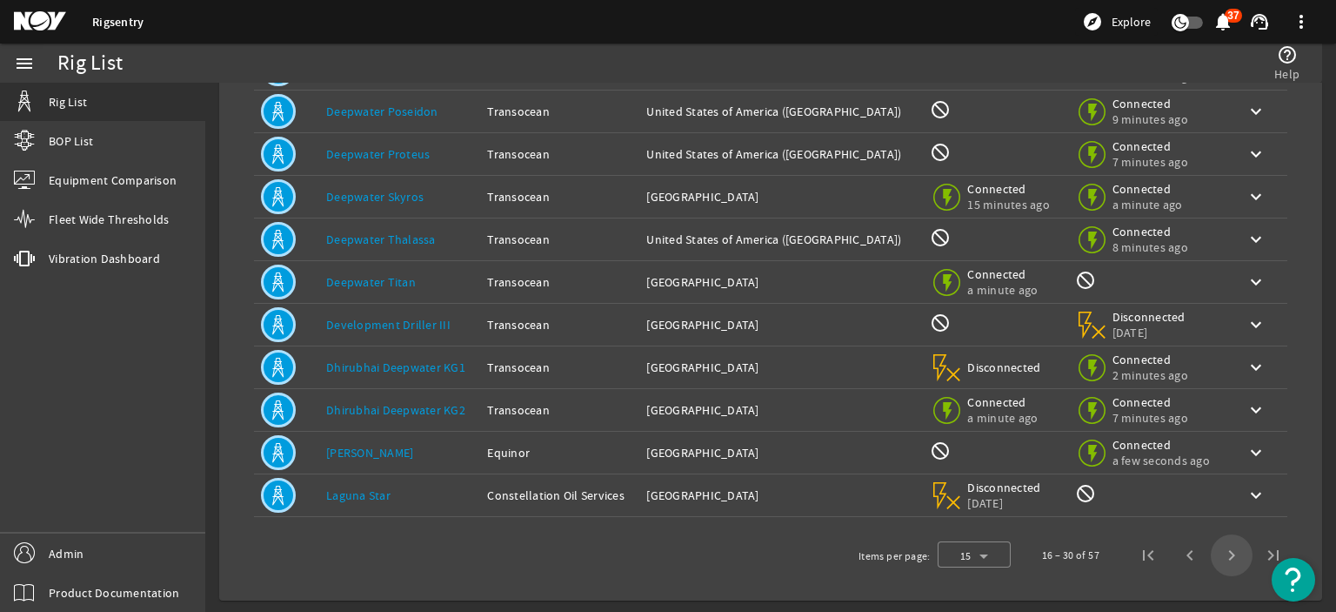
click at [1227, 552] on span "Next page" at bounding box center [1232, 555] width 42 height 42
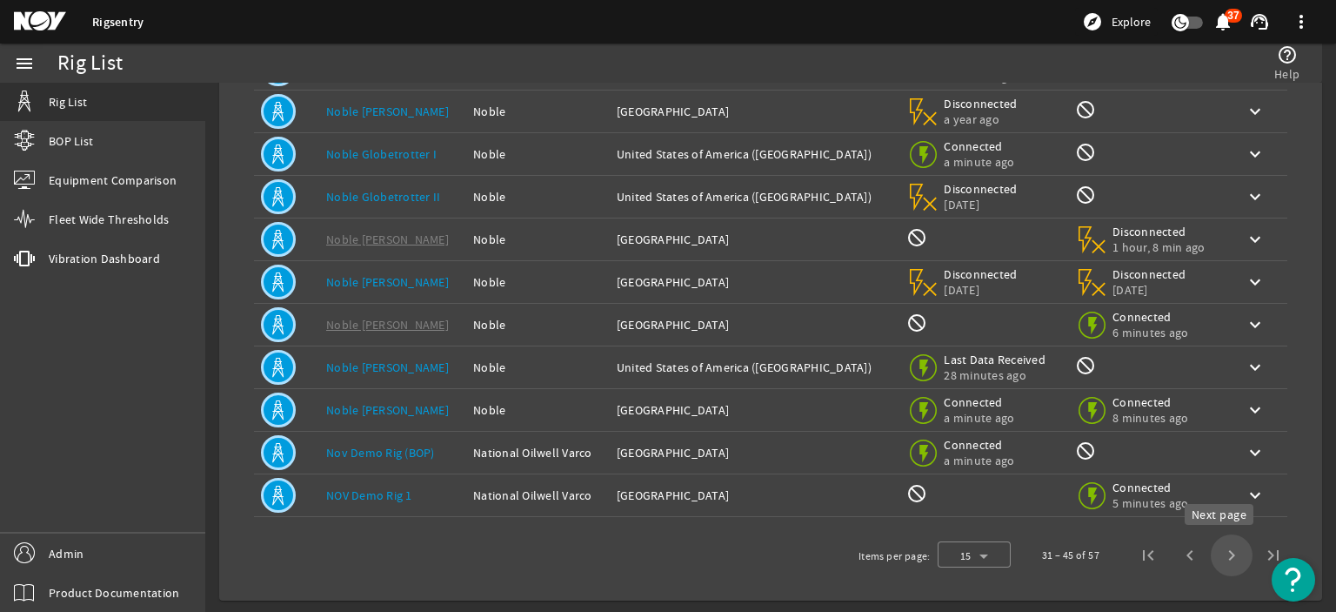
click at [1220, 551] on span "Next page" at bounding box center [1232, 555] width 42 height 42
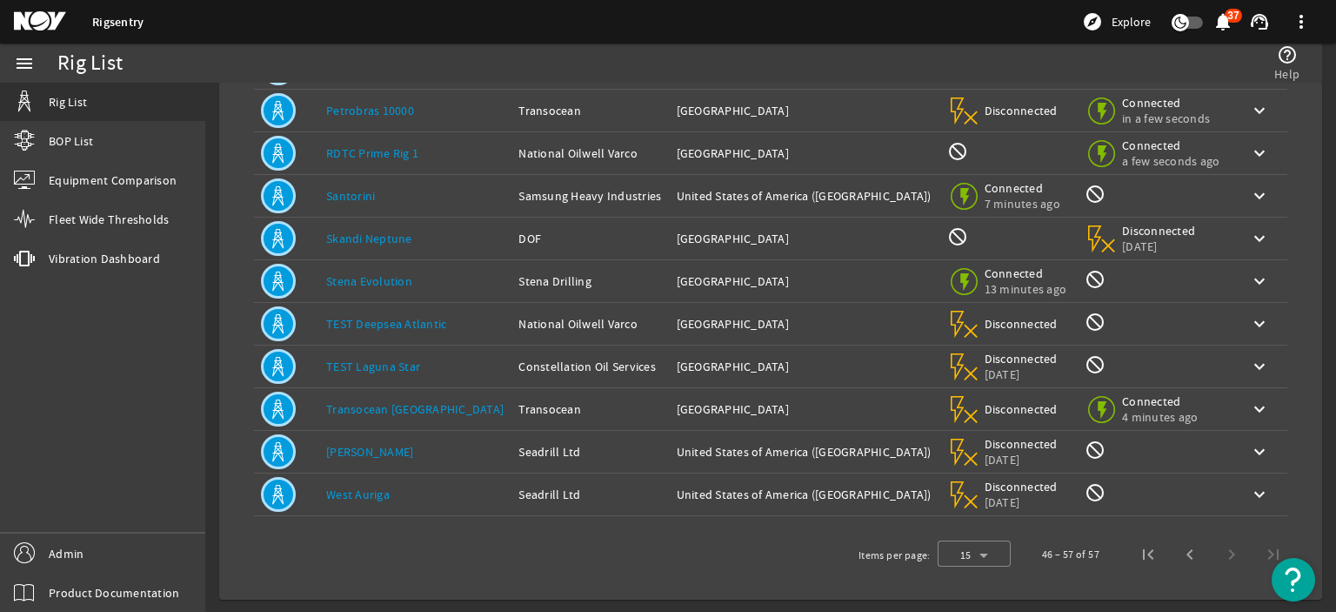
scroll to position [170, 0]
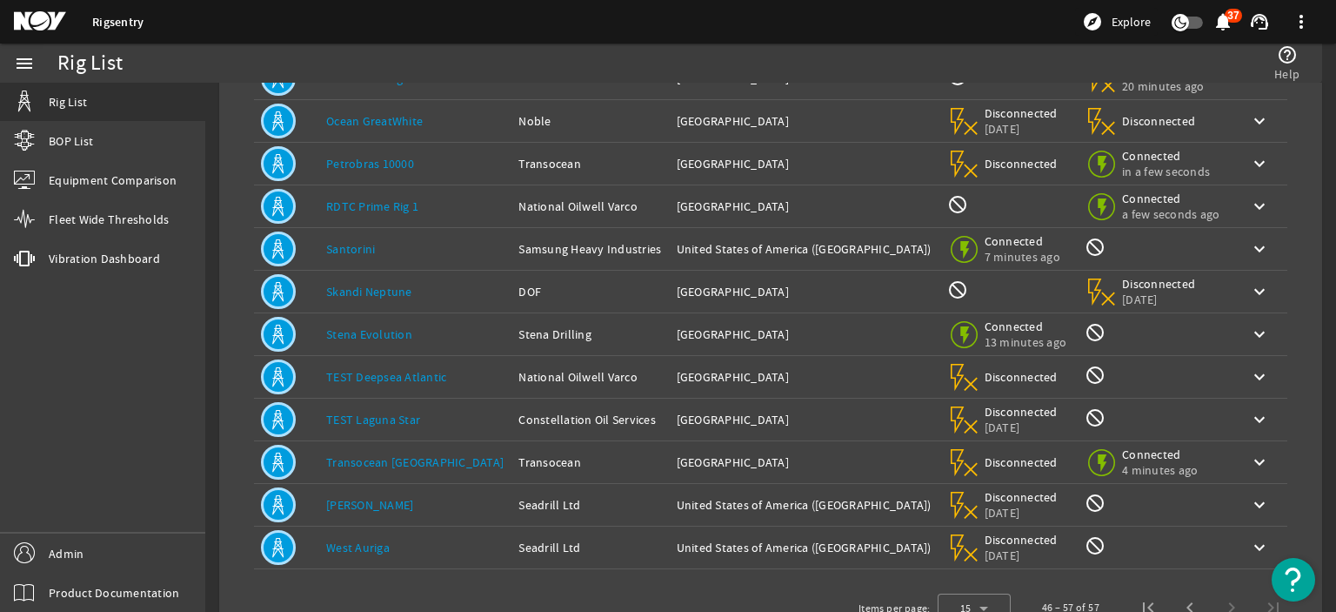
click at [361, 337] on link "Stena Evolution" at bounding box center [369, 334] width 86 height 16
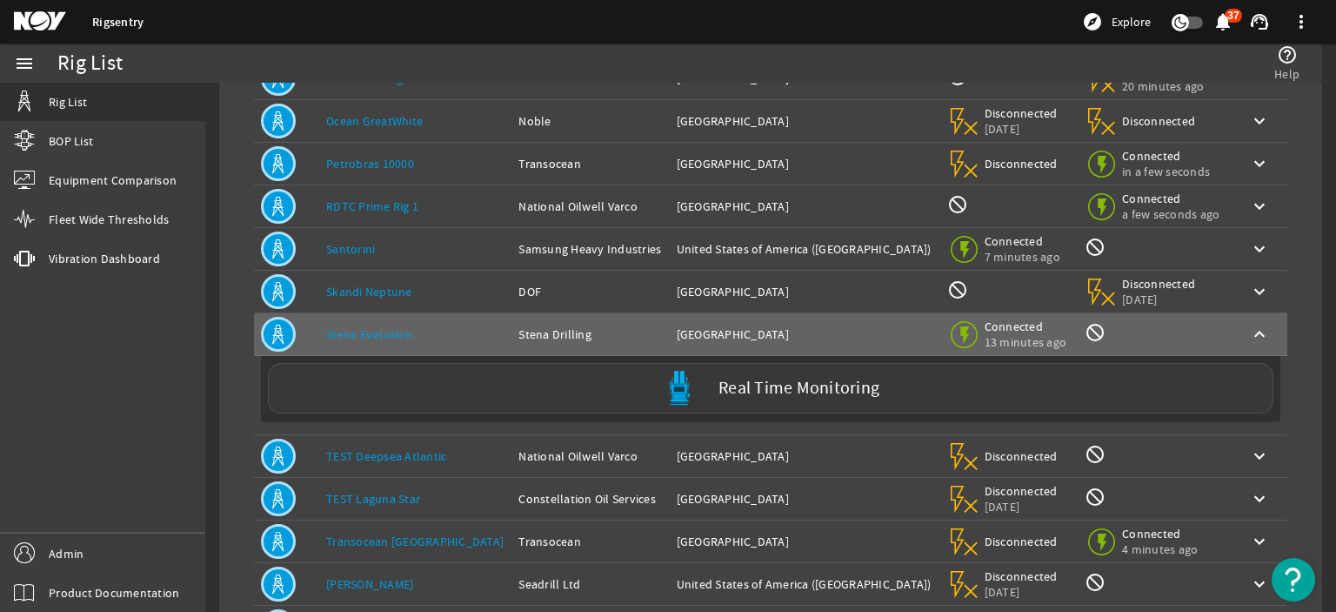
click at [397, 371] on div "Real Time Monitoring" at bounding box center [771, 388] width 1006 height 50
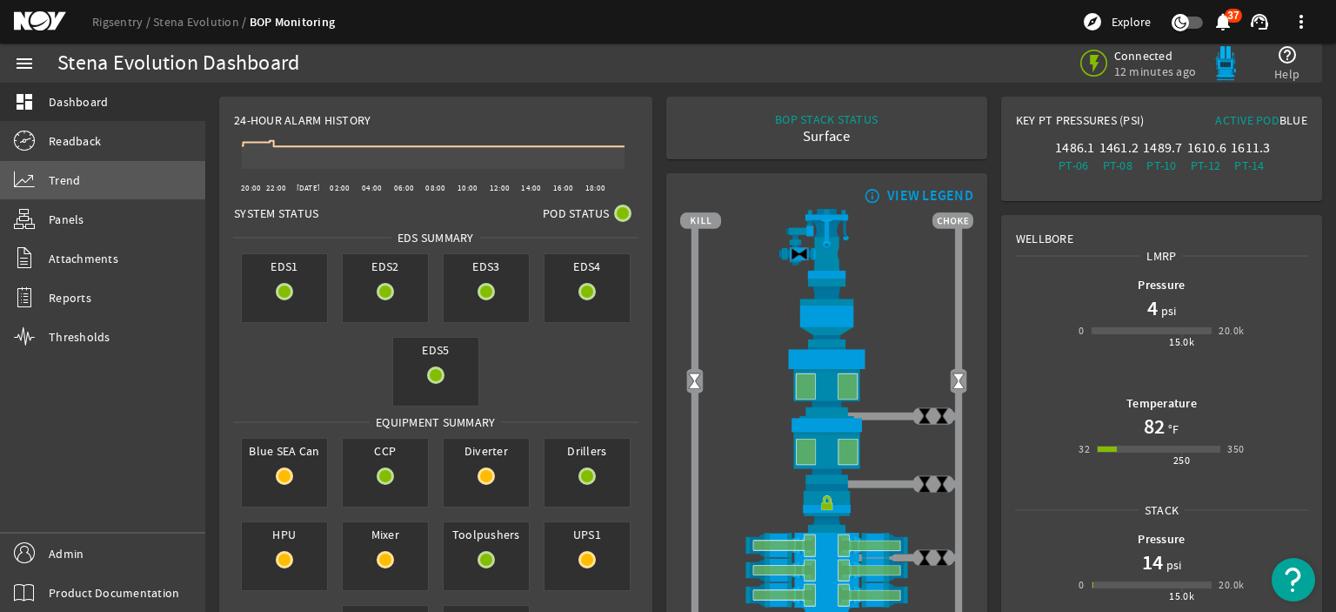
click at [105, 197] on link "Trend" at bounding box center [102, 180] width 205 height 38
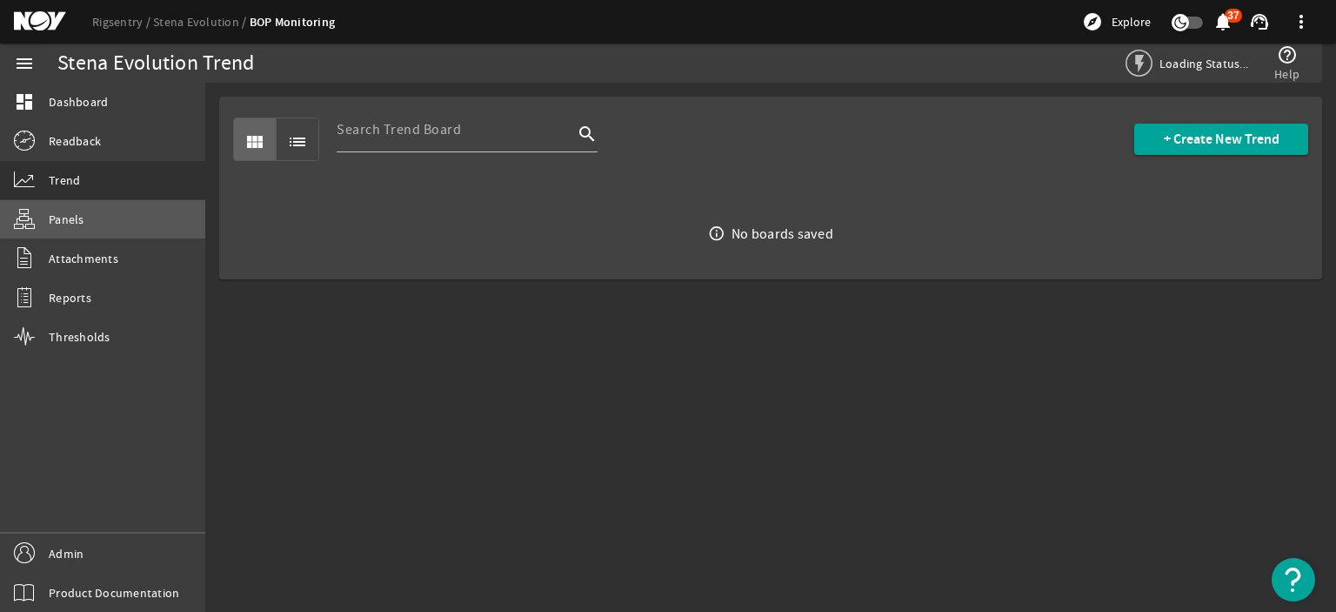
click at [114, 218] on link "Panels" at bounding box center [102, 219] width 205 height 38
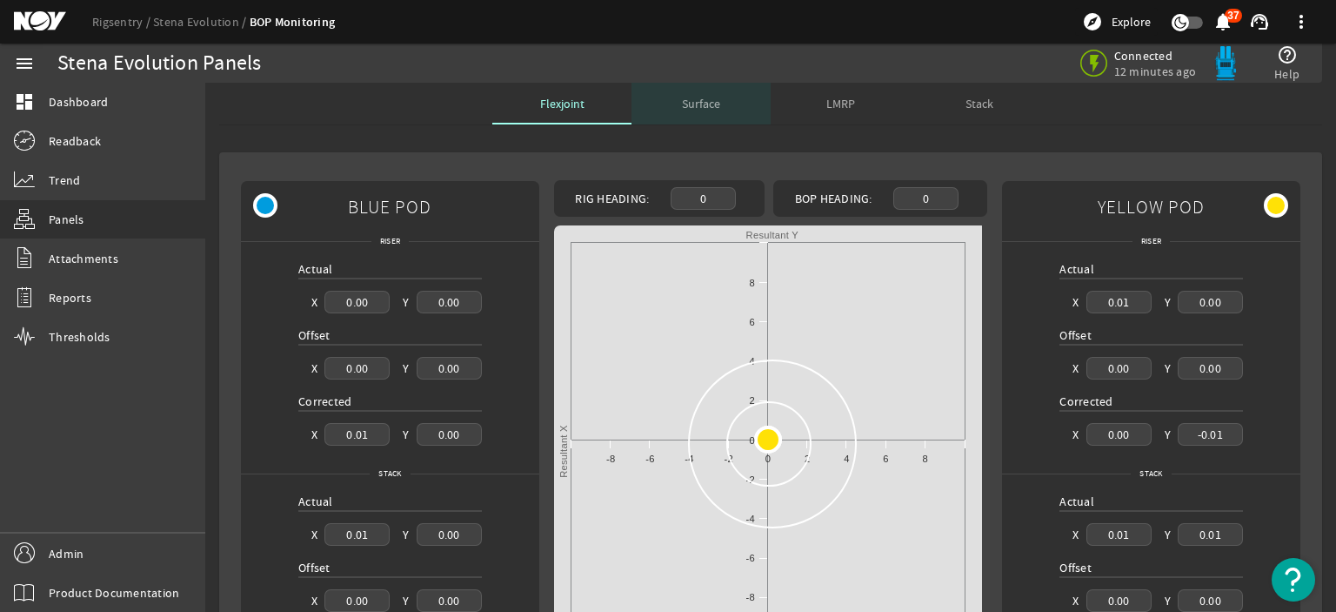
click at [695, 110] on span "Surface" at bounding box center [701, 104] width 38 height 42
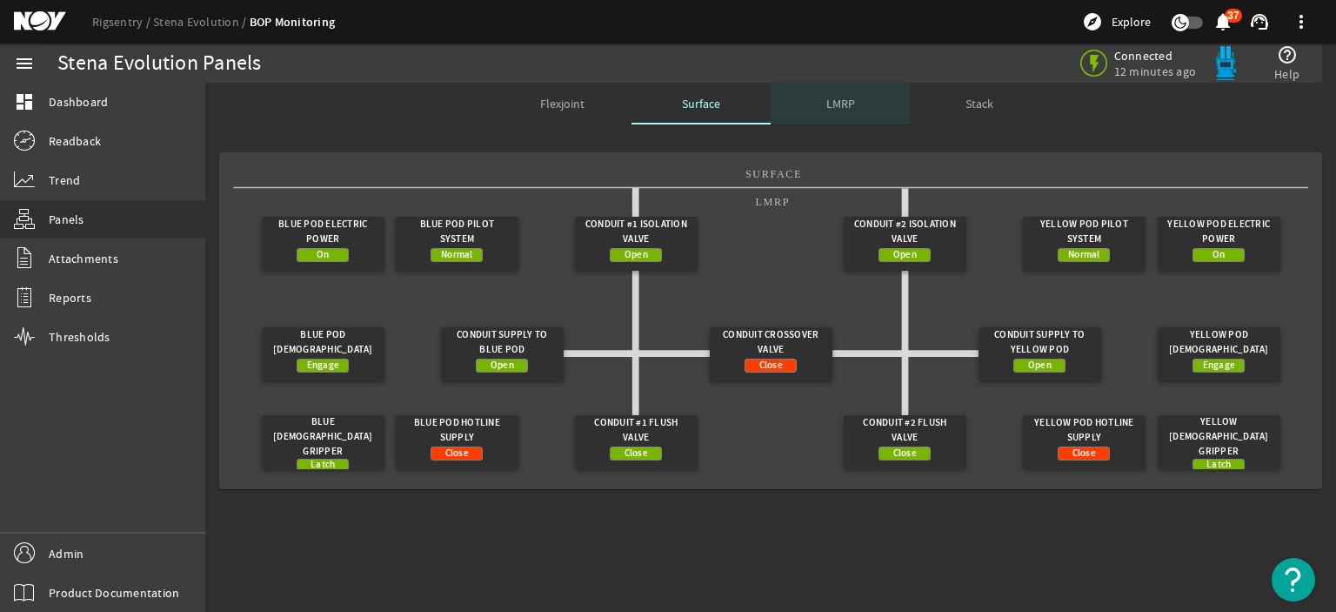
click at [830, 110] on span "LMRP" at bounding box center [841, 103] width 29 height 12
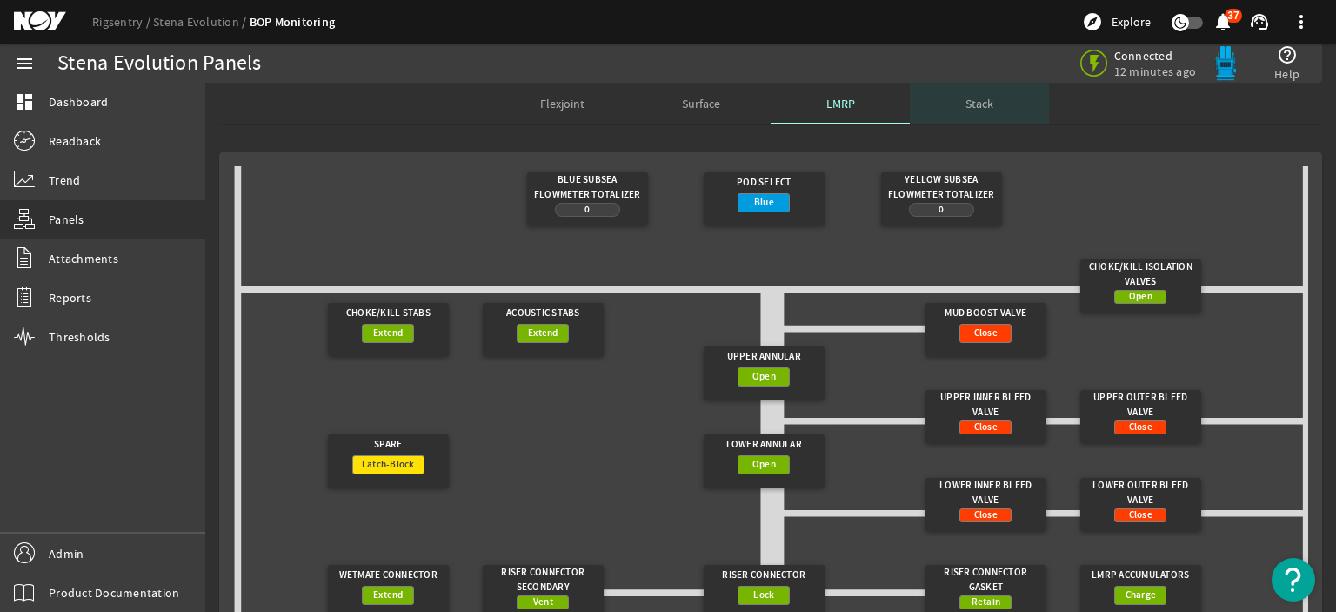
click at [966, 104] on span "Stack" at bounding box center [980, 103] width 28 height 12
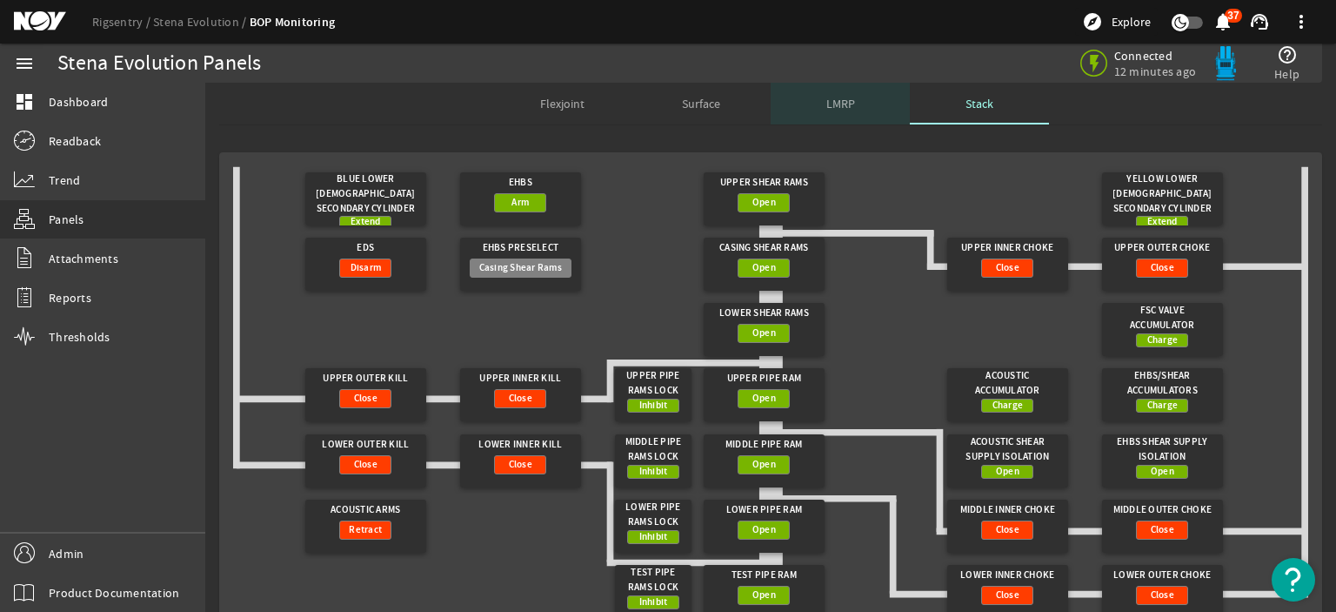
click at [832, 90] on span "LMRP" at bounding box center [841, 104] width 29 height 42
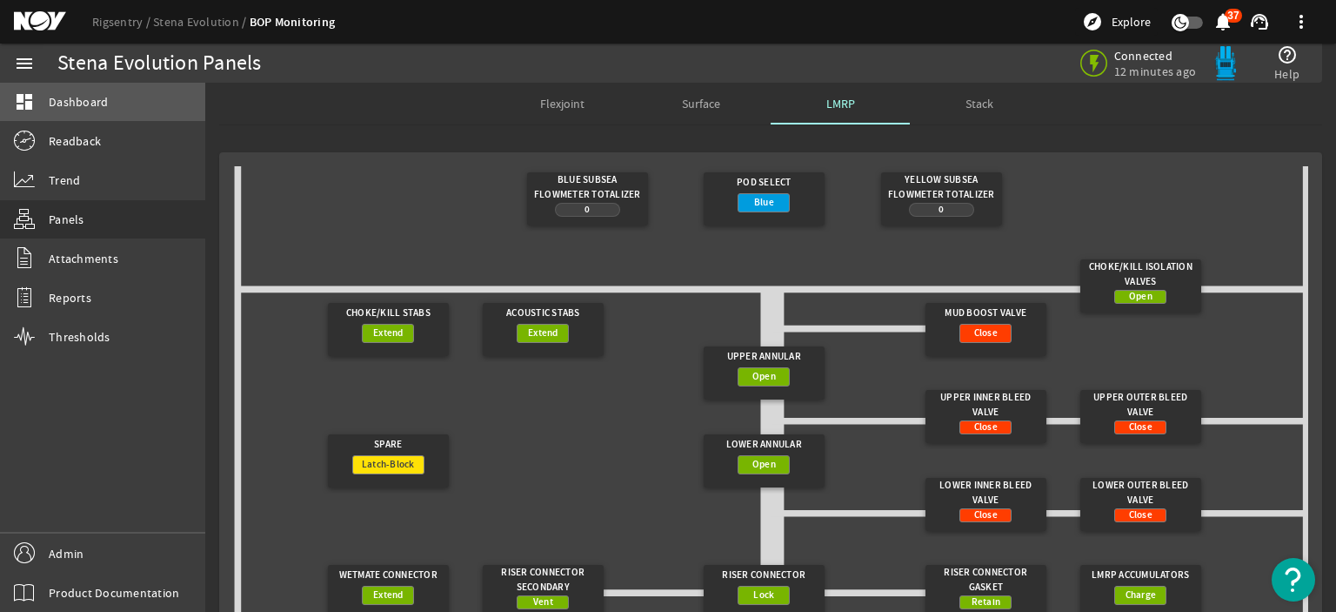
click at [95, 90] on link "dashboard Dashboard" at bounding box center [102, 102] width 205 height 38
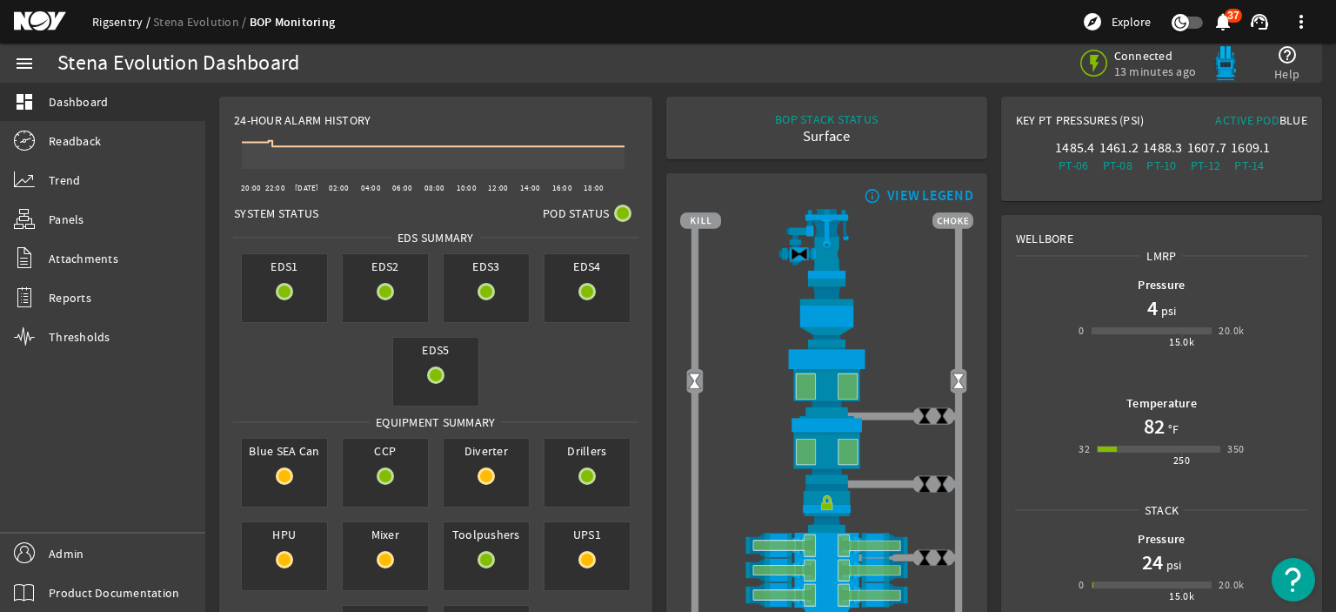
click at [124, 26] on link "Rigsentry" at bounding box center [122, 22] width 61 height 16
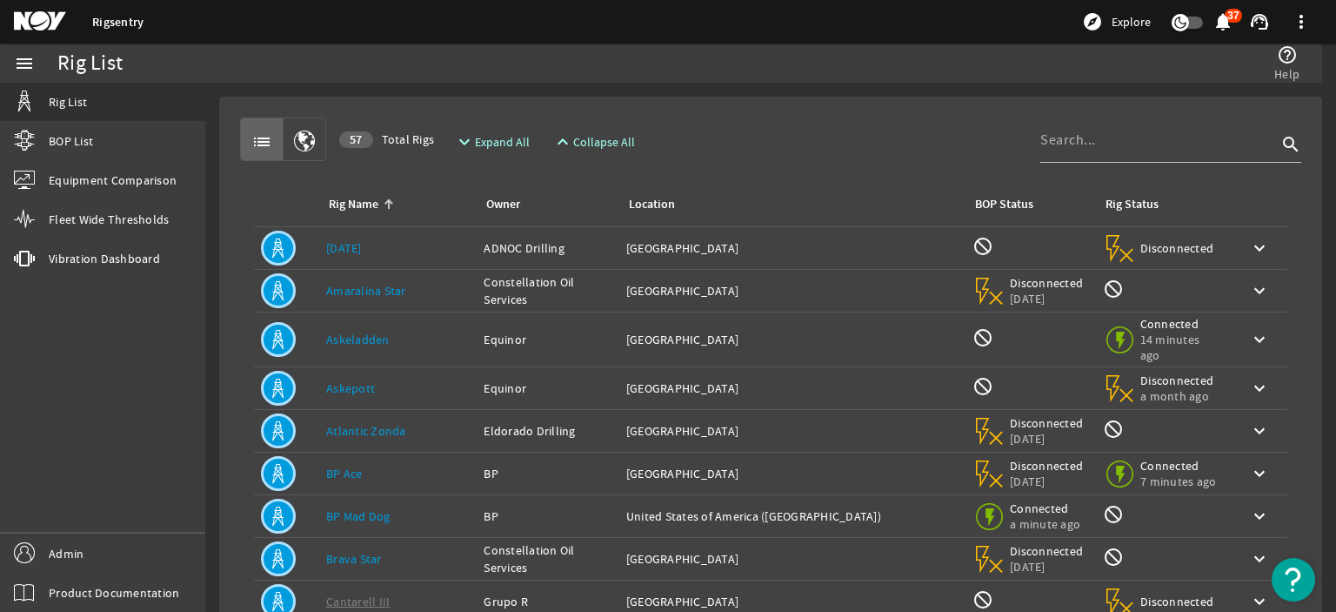
click at [418, 291] on div "Rig Name: [PERSON_NAME]" at bounding box center [398, 290] width 144 height 17
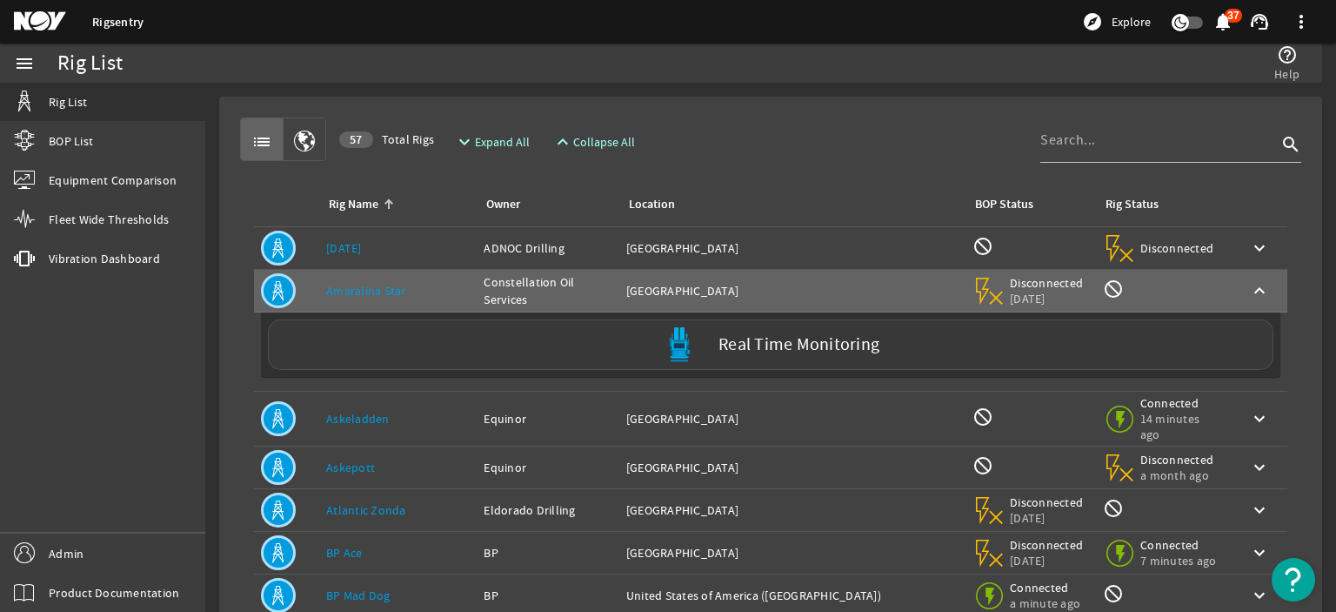
click at [428, 347] on div "Real Time Monitoring" at bounding box center [771, 344] width 1006 height 50
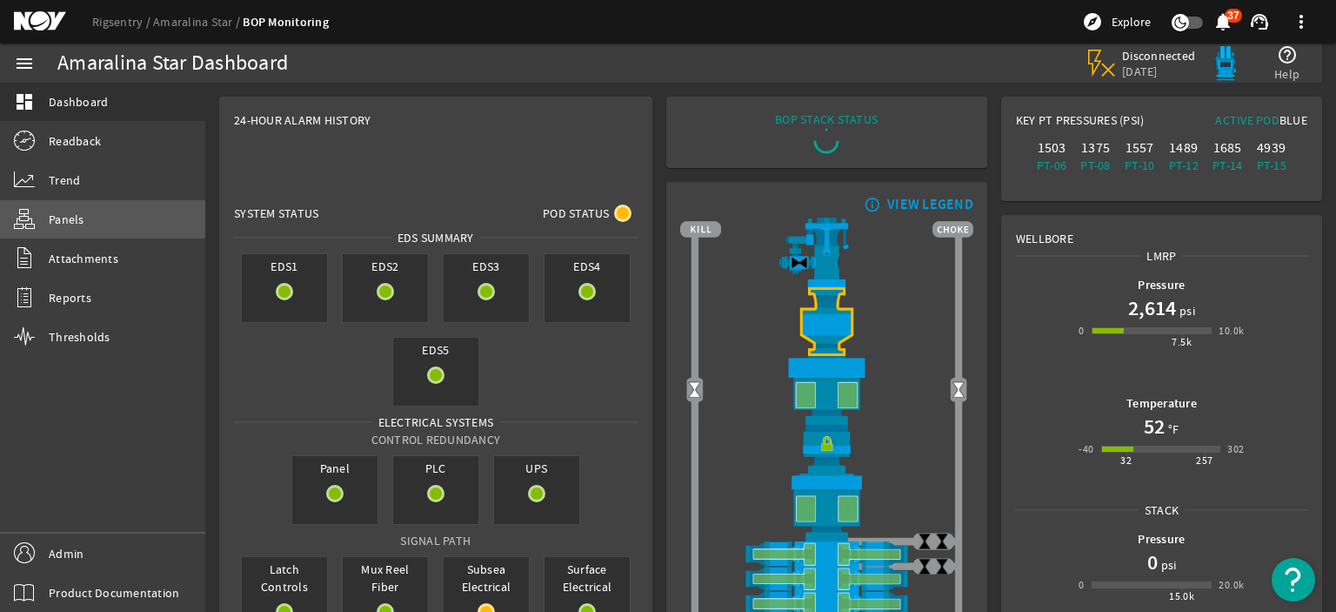
click at [102, 210] on link "Panels" at bounding box center [102, 219] width 205 height 38
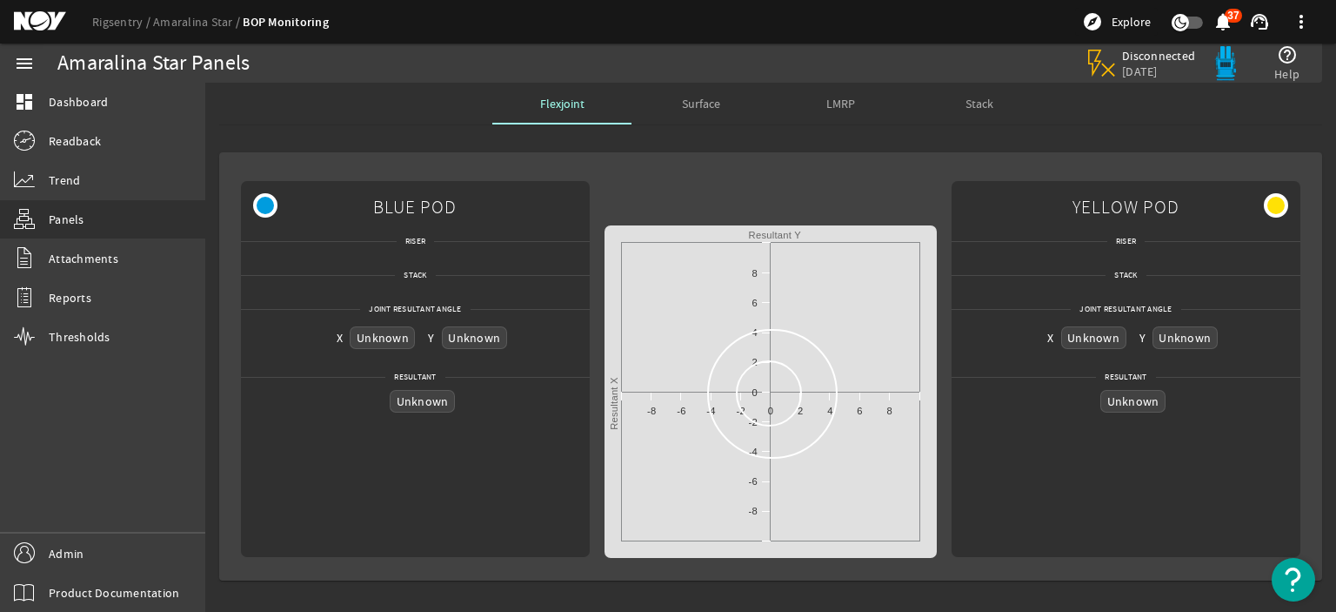
click at [685, 97] on span "Surface" at bounding box center [701, 103] width 38 height 12
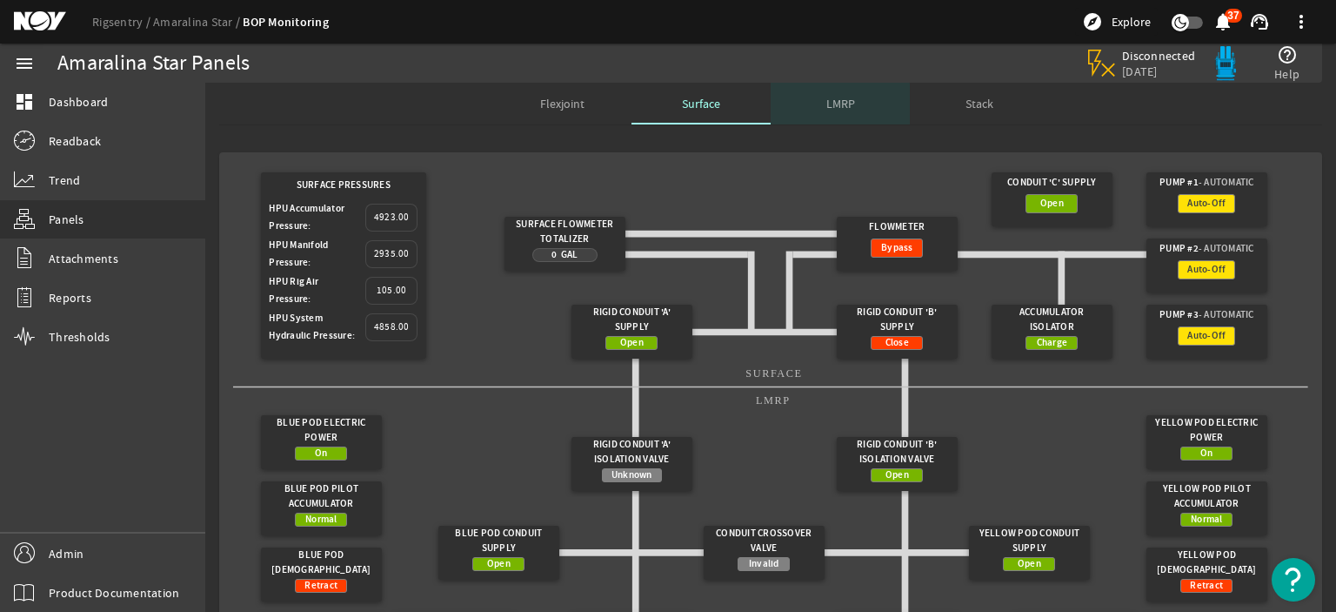
click at [813, 112] on div "LMRP" at bounding box center [840, 104] width 139 height 42
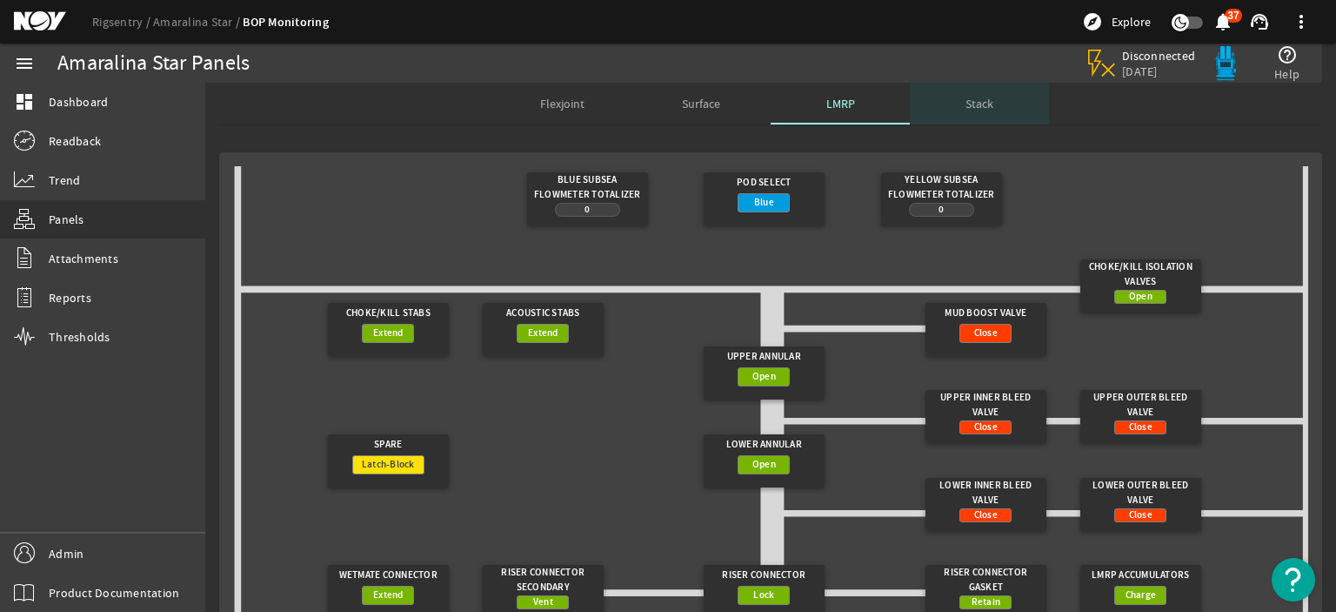
click at [966, 100] on span "Stack" at bounding box center [980, 103] width 28 height 12
